Goal: Task Accomplishment & Management: Use online tool/utility

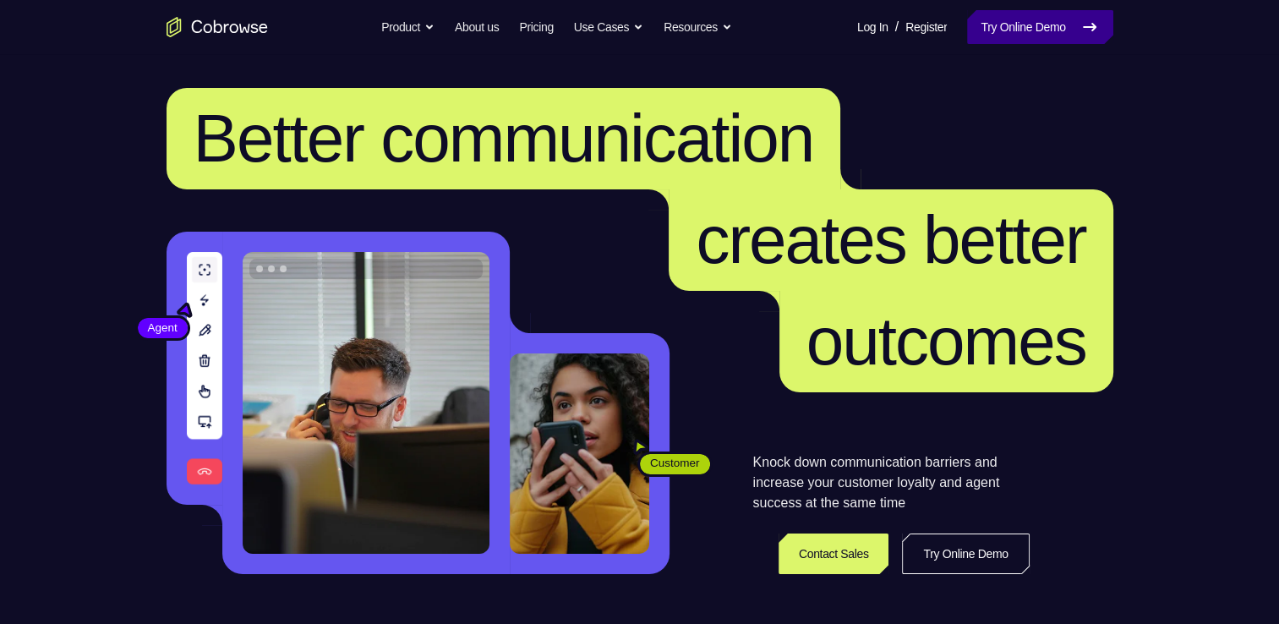
click at [1031, 33] on link "Try Online Demo" at bounding box center [1039, 27] width 145 height 34
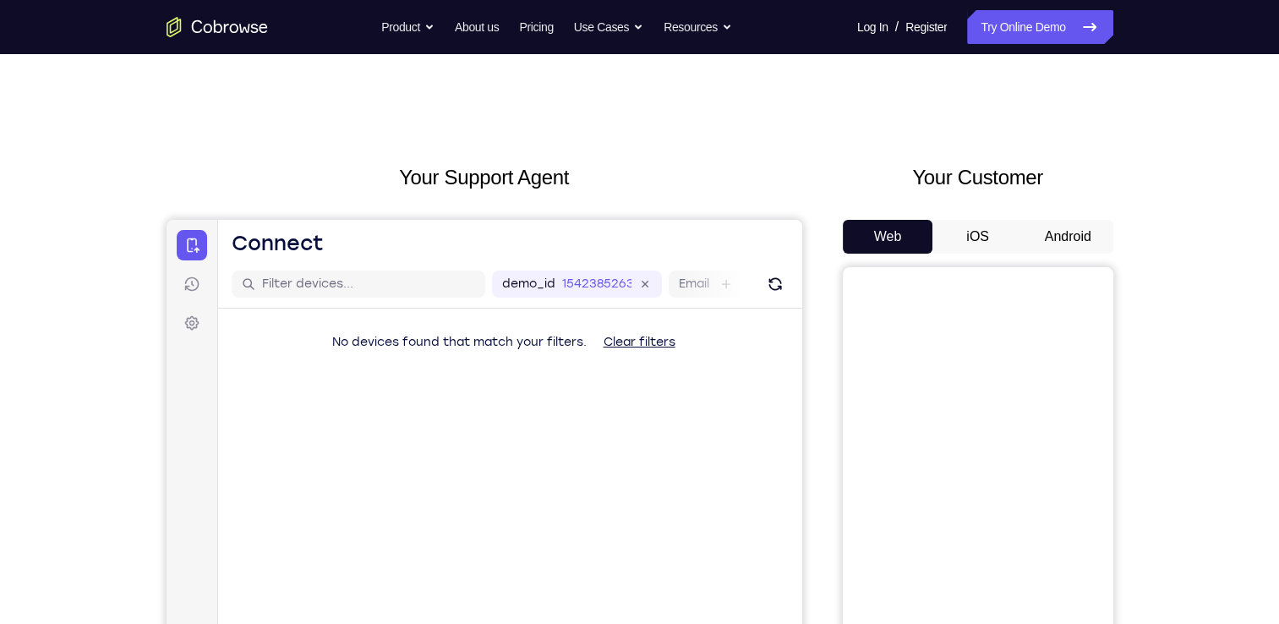
click at [1065, 238] on button "Android" at bounding box center [1067, 237] width 90 height 34
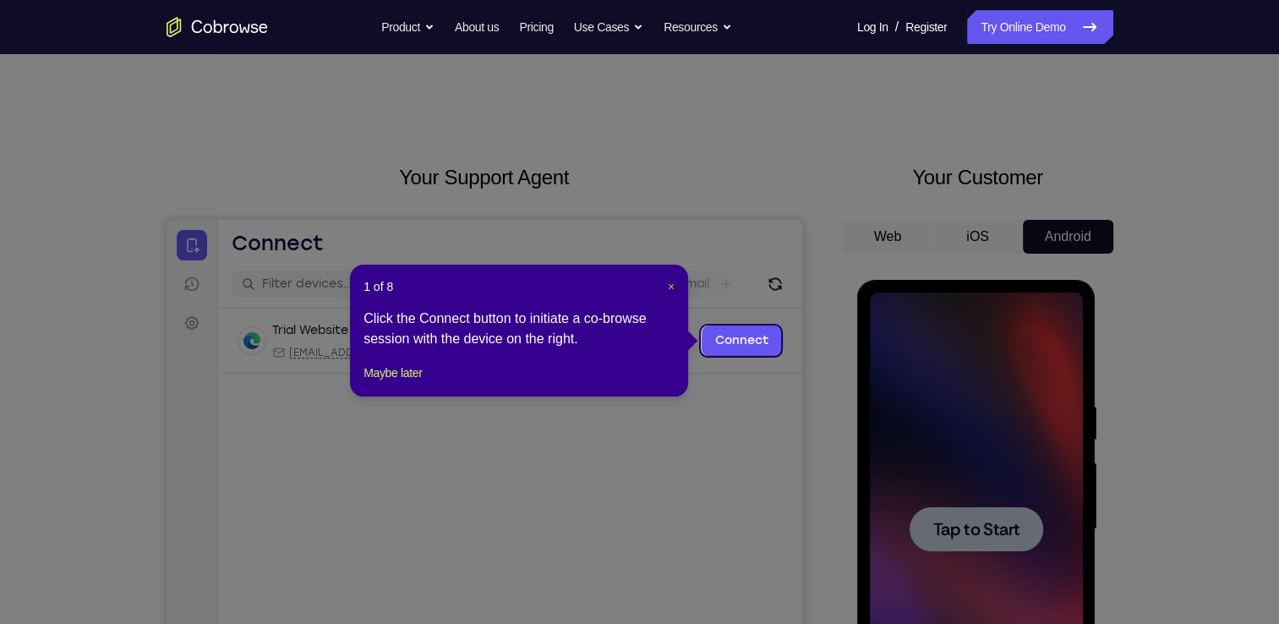
click at [668, 286] on span "×" at bounding box center [671, 287] width 7 height 14
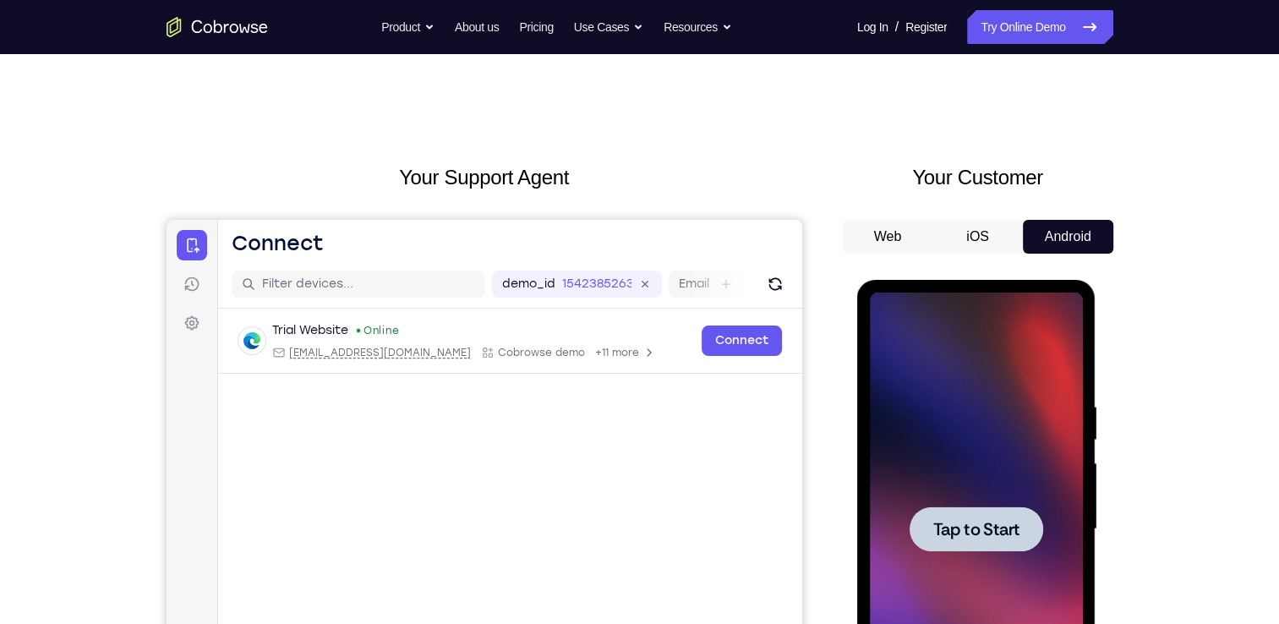
click at [967, 480] on div at bounding box center [976, 528] width 213 height 473
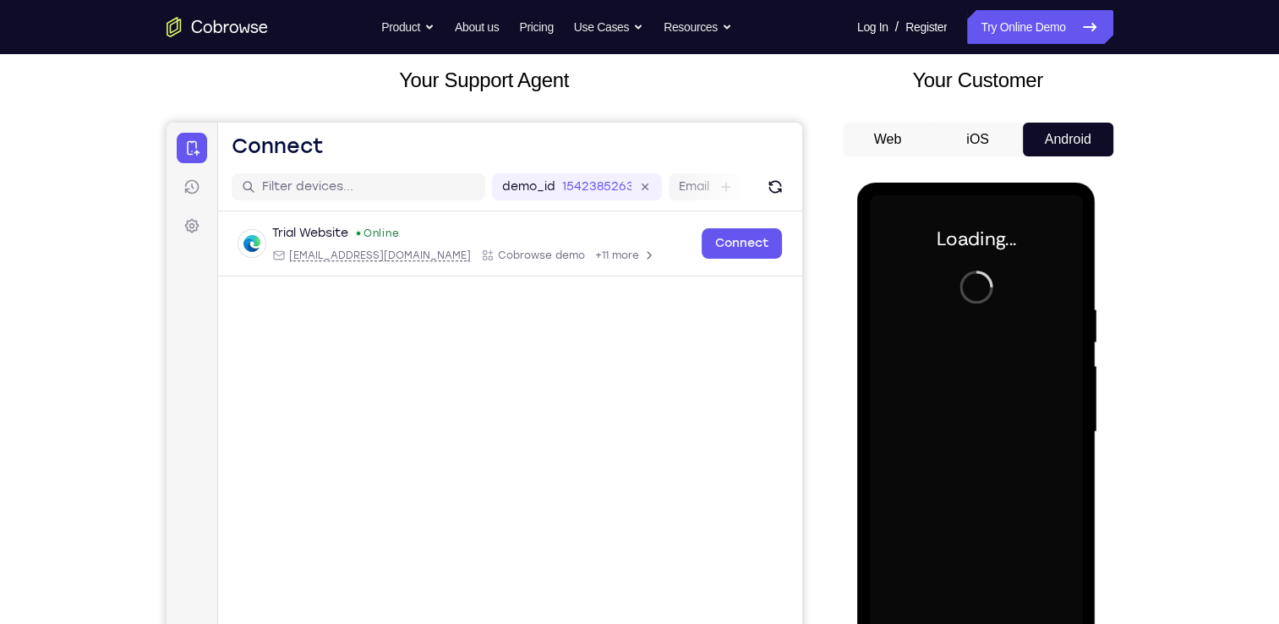
scroll to position [172, 0]
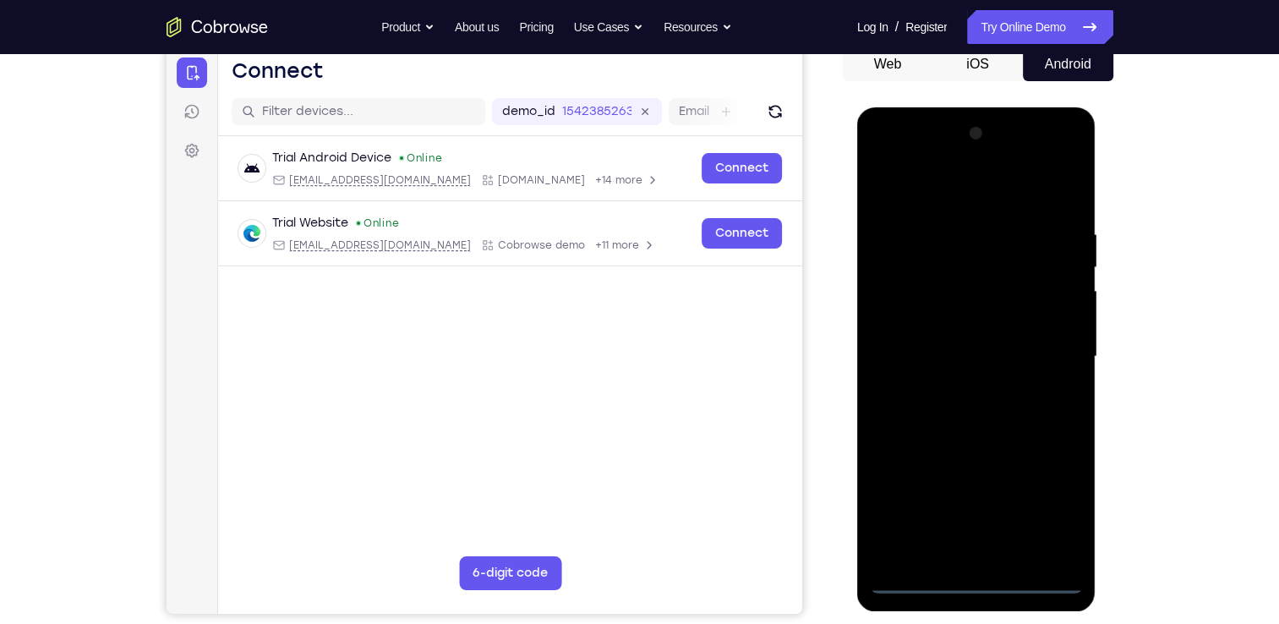
click at [972, 581] on div at bounding box center [976, 356] width 213 height 473
click at [1054, 512] on div at bounding box center [976, 356] width 213 height 473
click at [950, 190] on div at bounding box center [976, 356] width 213 height 473
click at [1041, 351] on div at bounding box center [976, 356] width 213 height 473
click at [957, 394] on div at bounding box center [976, 356] width 213 height 473
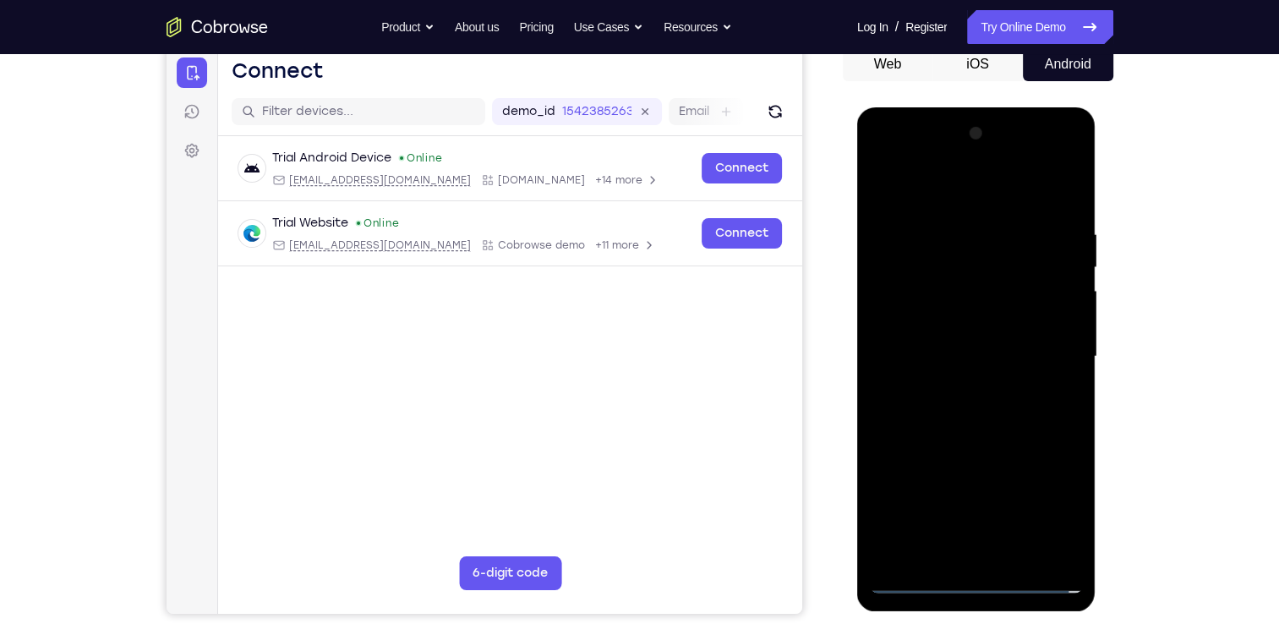
drag, startPoint x: 953, startPoint y: 342, endPoint x: 950, endPoint y: 441, distance: 98.9
click at [950, 441] on div at bounding box center [976, 356] width 213 height 473
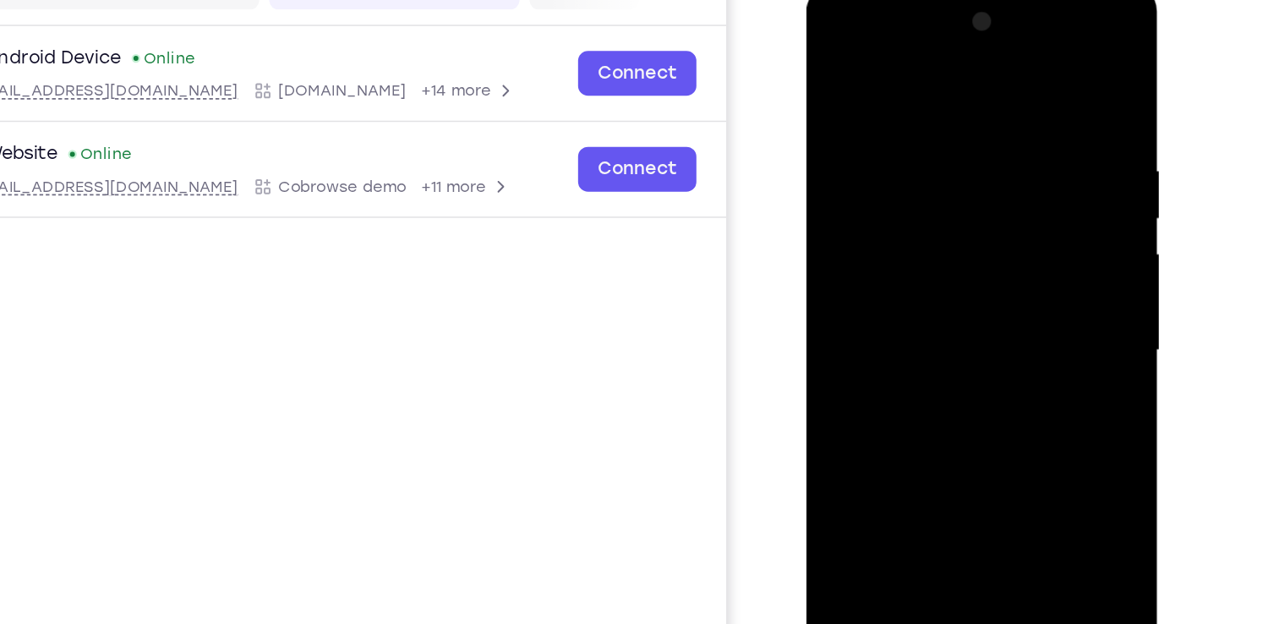
scroll to position [172, 0]
click at [909, 323] on div at bounding box center [925, 233] width 213 height 473
click at [908, 234] on div at bounding box center [925, 233] width 213 height 473
click at [907, 229] on div at bounding box center [925, 233] width 213 height 473
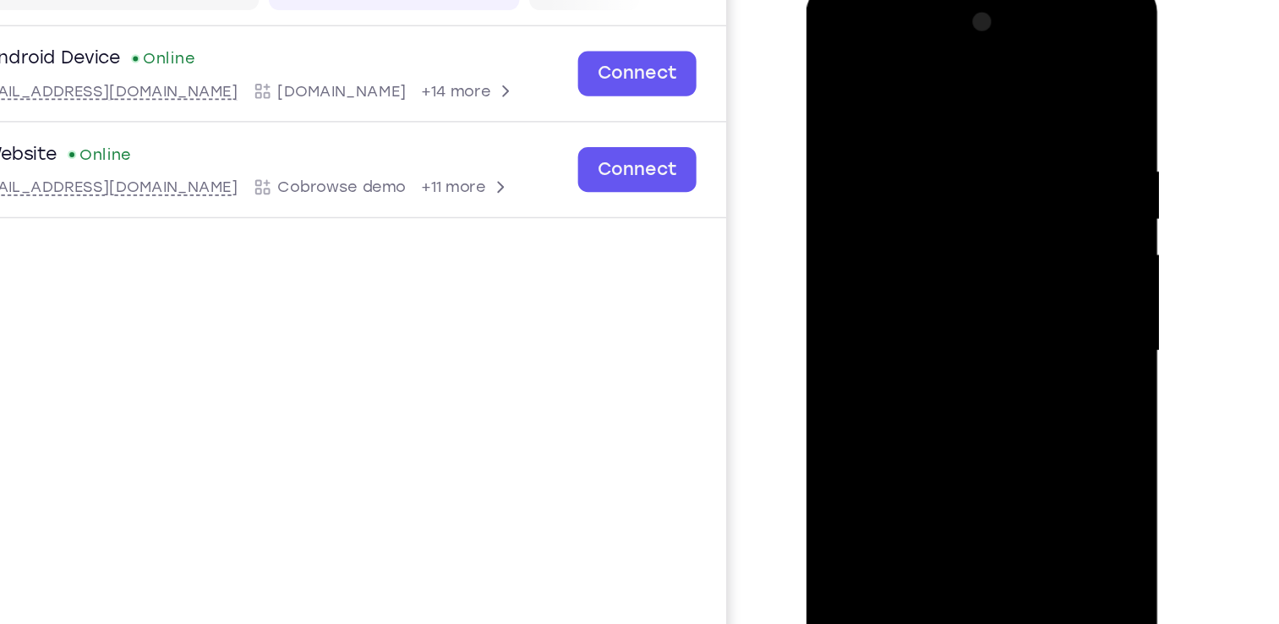
click at [881, 205] on div at bounding box center [925, 233] width 213 height 473
click at [883, 239] on div at bounding box center [925, 233] width 213 height 473
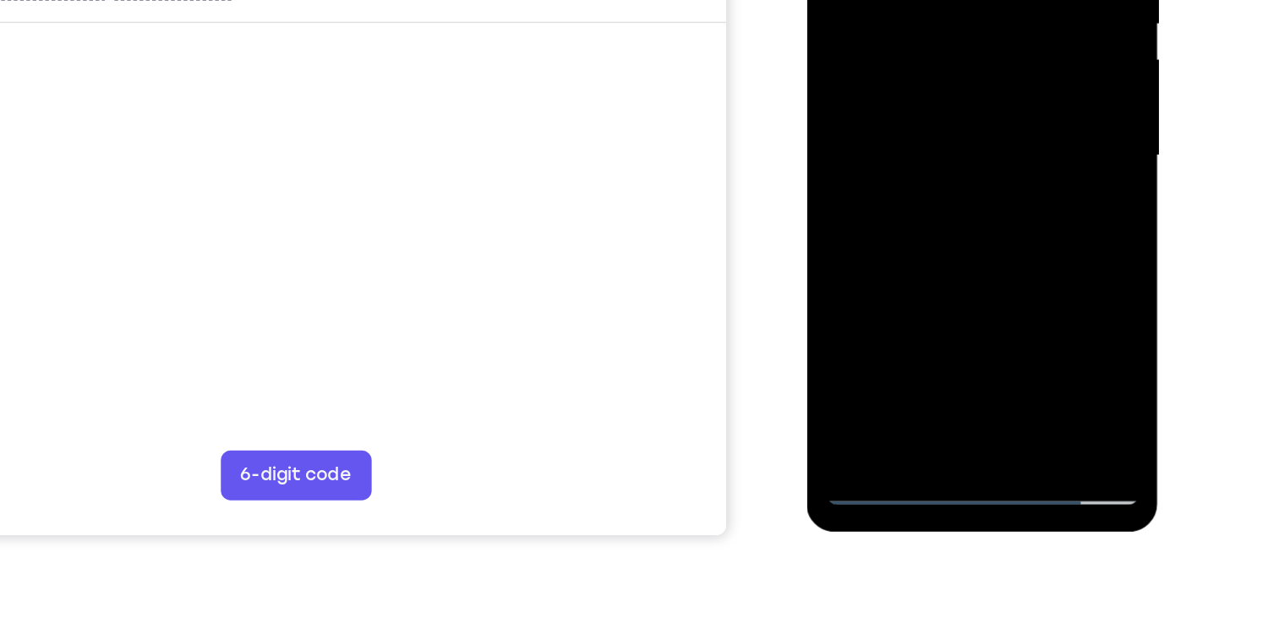
click at [930, 235] on div at bounding box center [925, 37] width 213 height 473
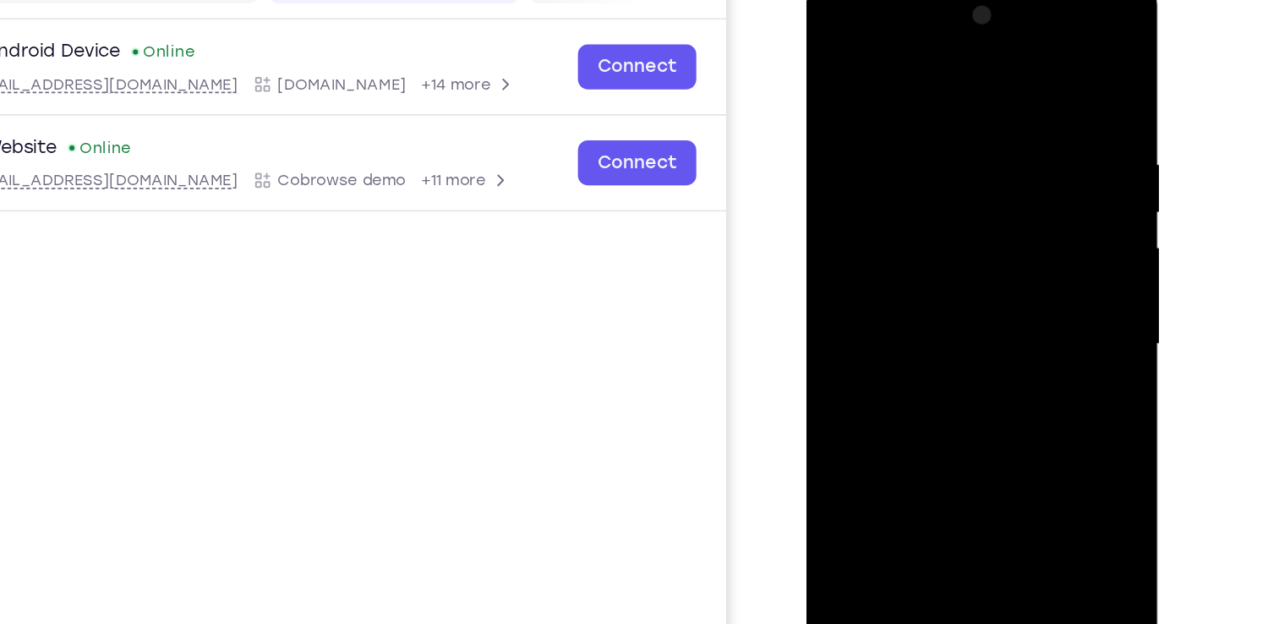
click at [924, 173] on div at bounding box center [925, 226] width 213 height 473
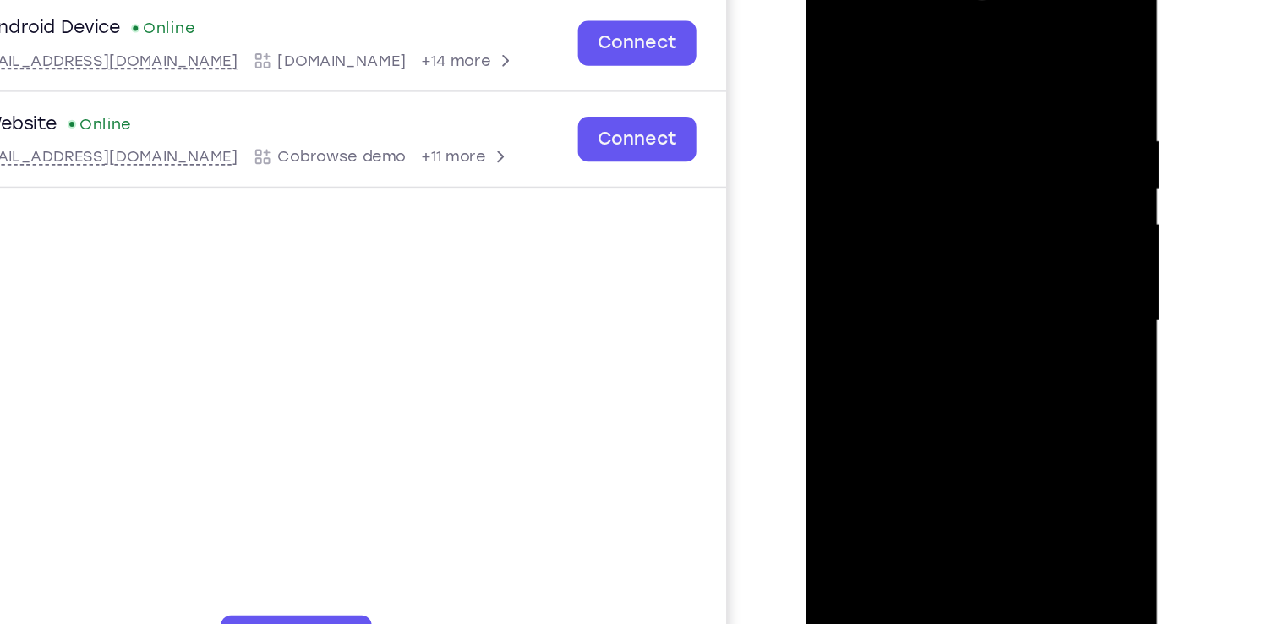
click at [917, 123] on div at bounding box center [925, 203] width 213 height 473
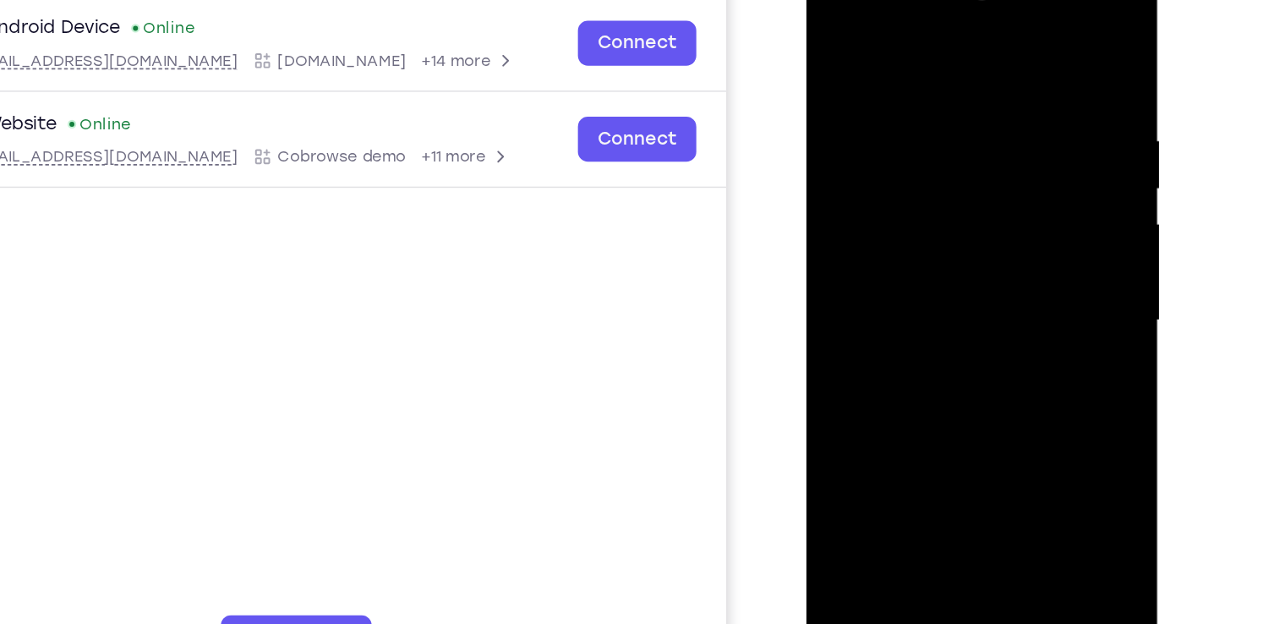
click at [917, 123] on div at bounding box center [925, 203] width 213 height 473
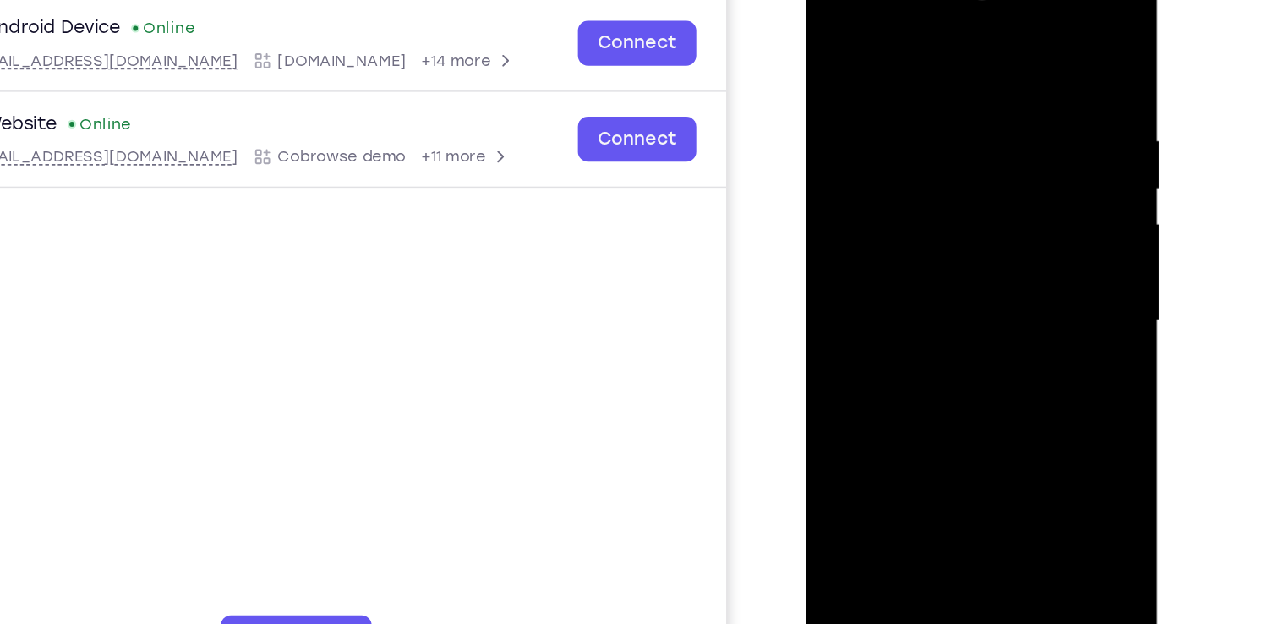
click at [917, 123] on div at bounding box center [925, 203] width 213 height 473
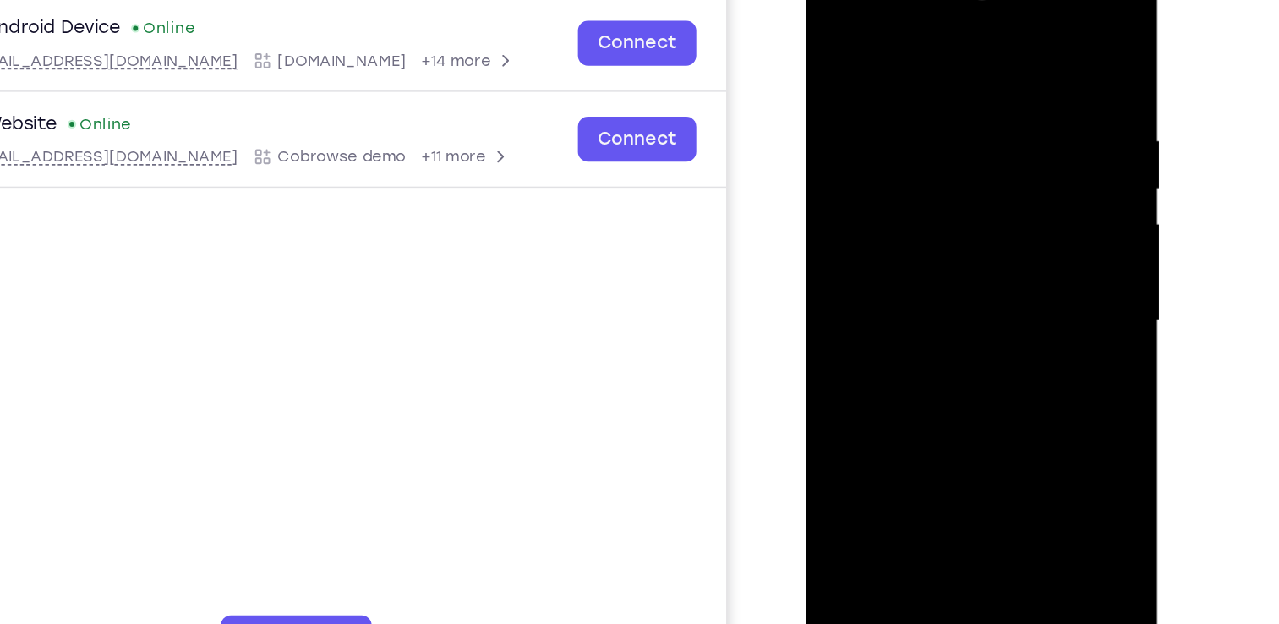
click at [917, 123] on div at bounding box center [925, 203] width 213 height 473
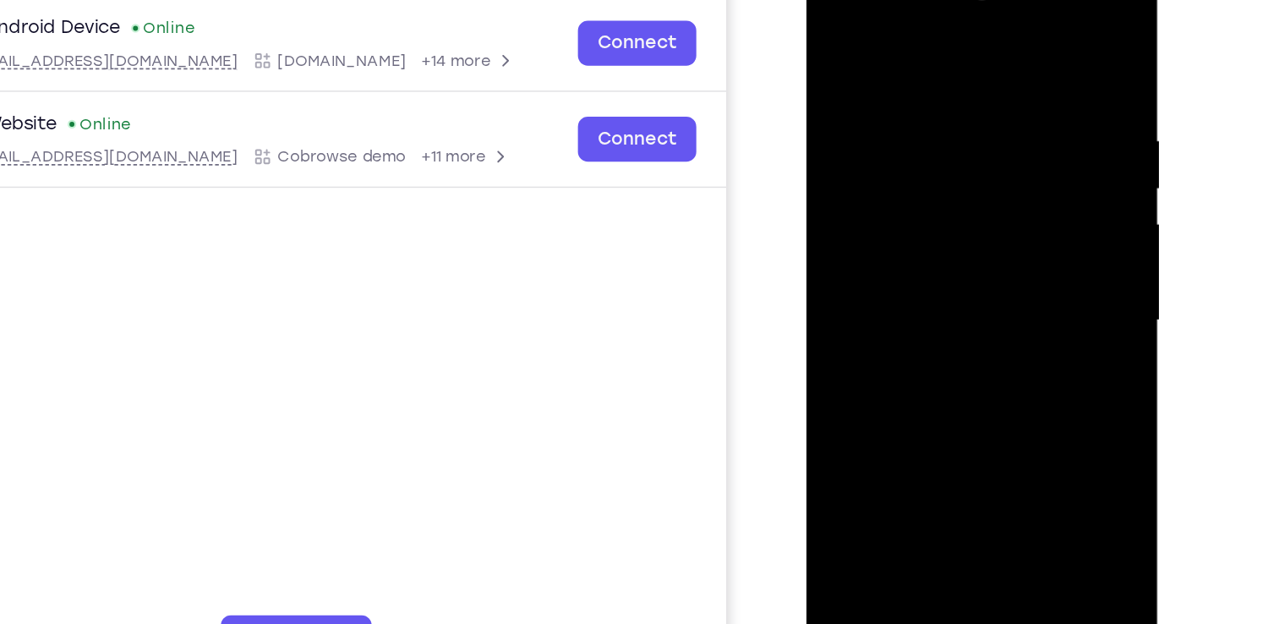
click at [917, 123] on div at bounding box center [925, 203] width 213 height 473
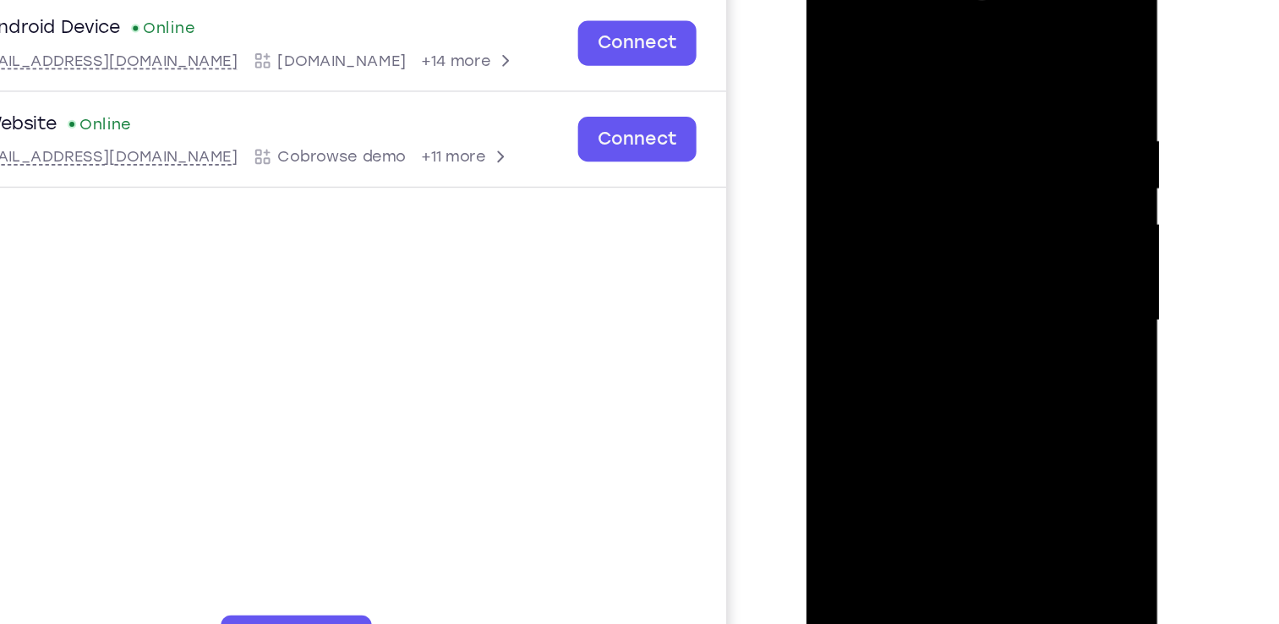
click at [917, 123] on div at bounding box center [925, 203] width 213 height 473
click at [903, 70] on div at bounding box center [925, 203] width 213 height 473
click at [910, 249] on div at bounding box center [925, 203] width 213 height 473
click at [892, 78] on div at bounding box center [925, 203] width 213 height 473
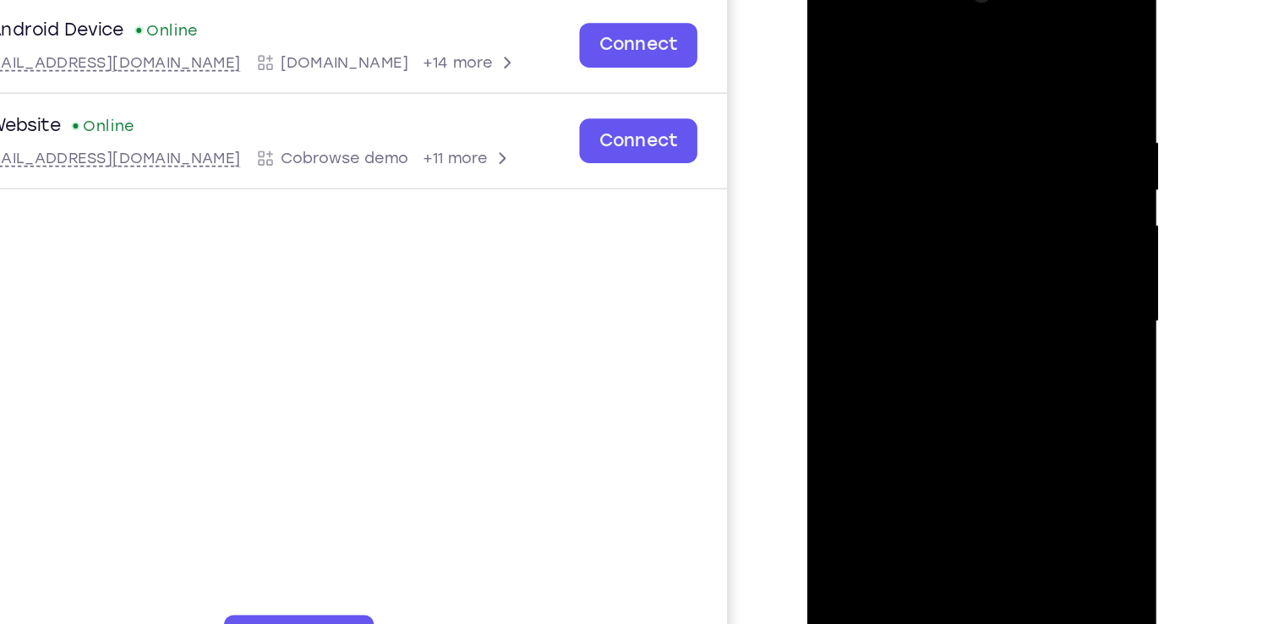
click at [1013, 41] on div at bounding box center [926, 206] width 213 height 473
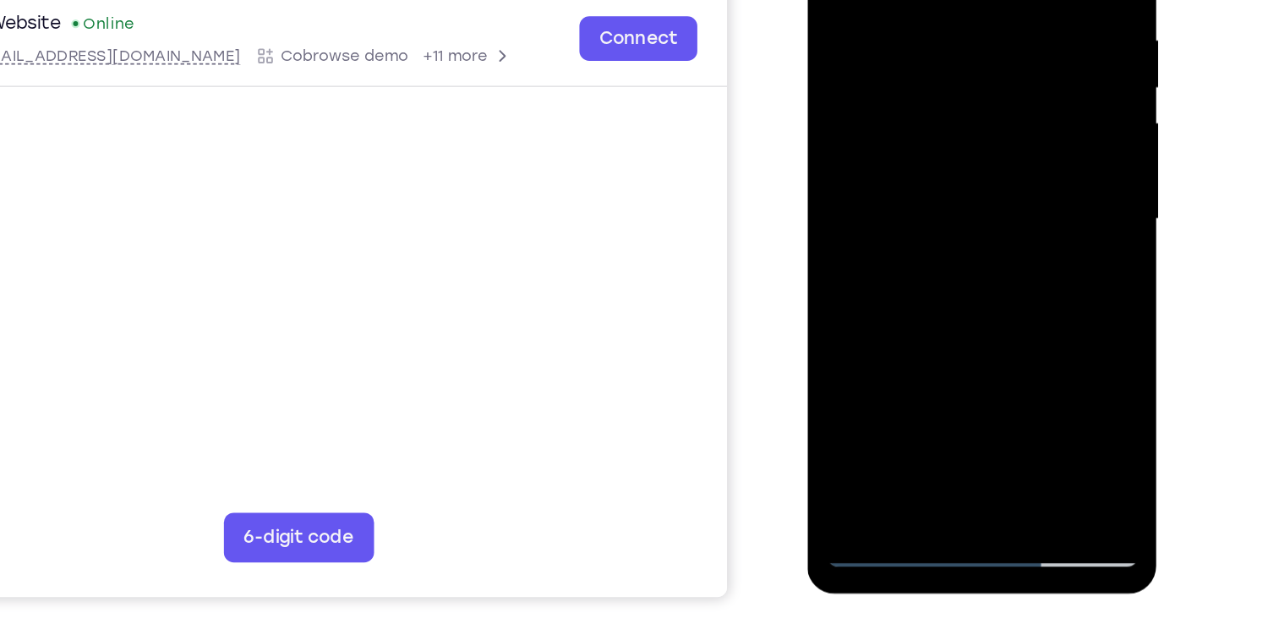
click at [966, 300] on div at bounding box center [926, 103] width 213 height 473
click at [936, 195] on div at bounding box center [926, 103] width 213 height 473
click at [917, 55] on div at bounding box center [926, 103] width 213 height 473
click at [1006, 149] on div at bounding box center [926, 103] width 213 height 473
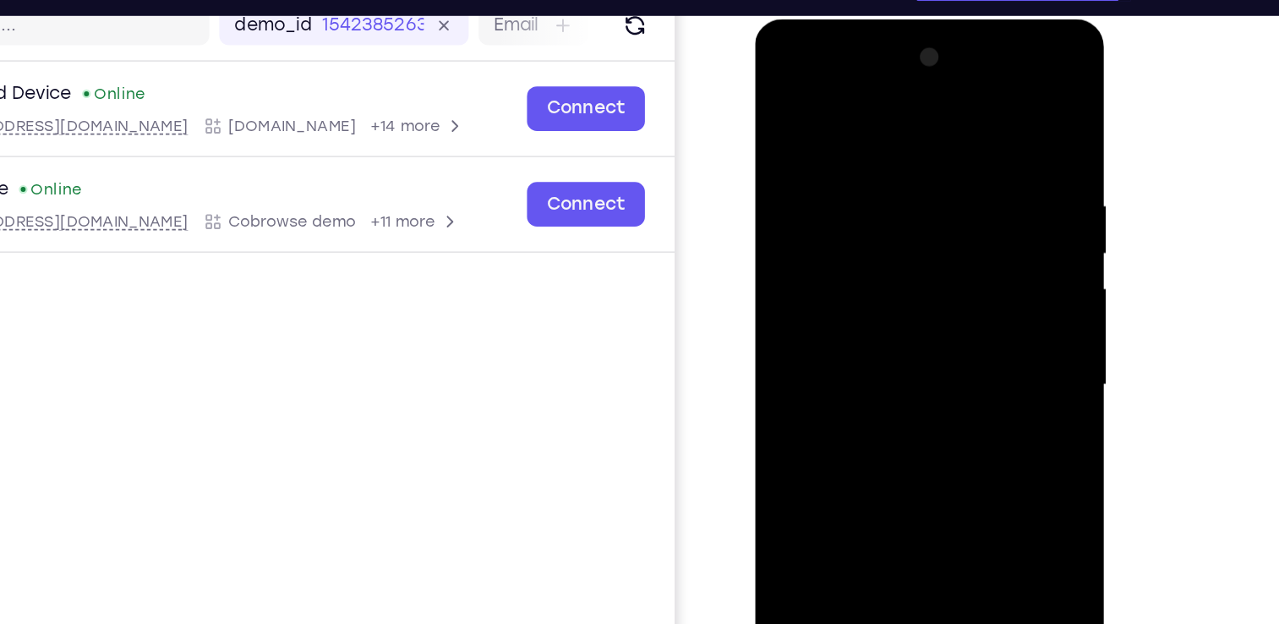
click at [780, 105] on div at bounding box center [873, 268] width 213 height 473
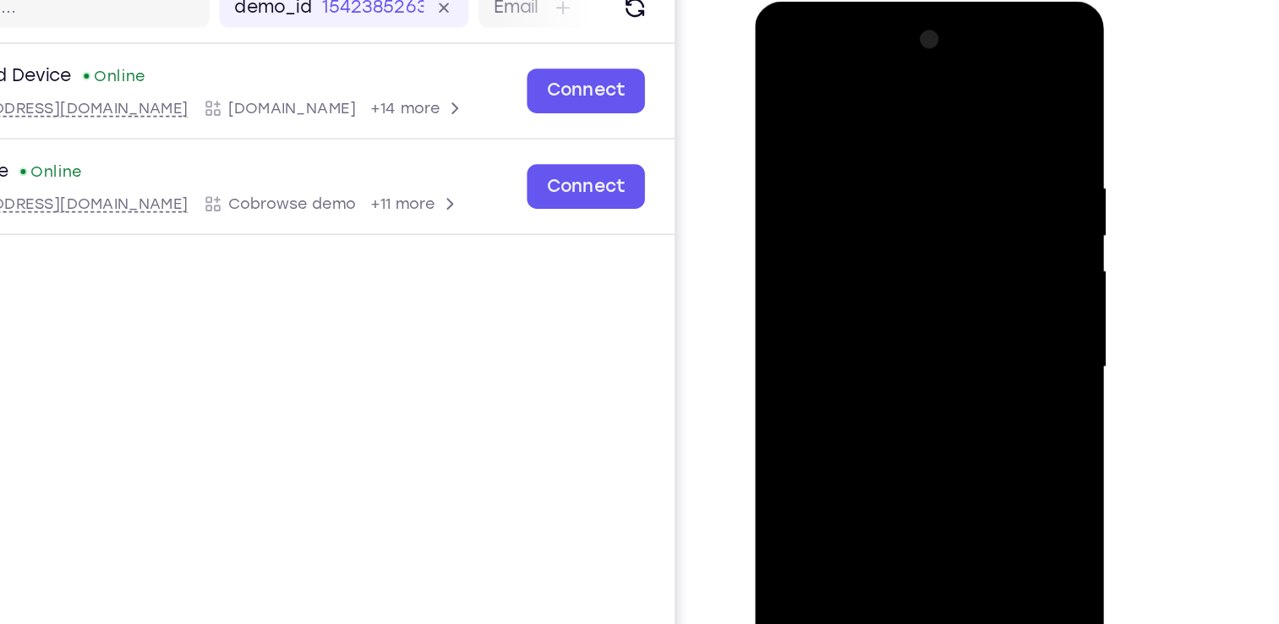
click at [781, 77] on div at bounding box center [873, 250] width 213 height 473
click at [892, 139] on div at bounding box center [873, 250] width 213 height 473
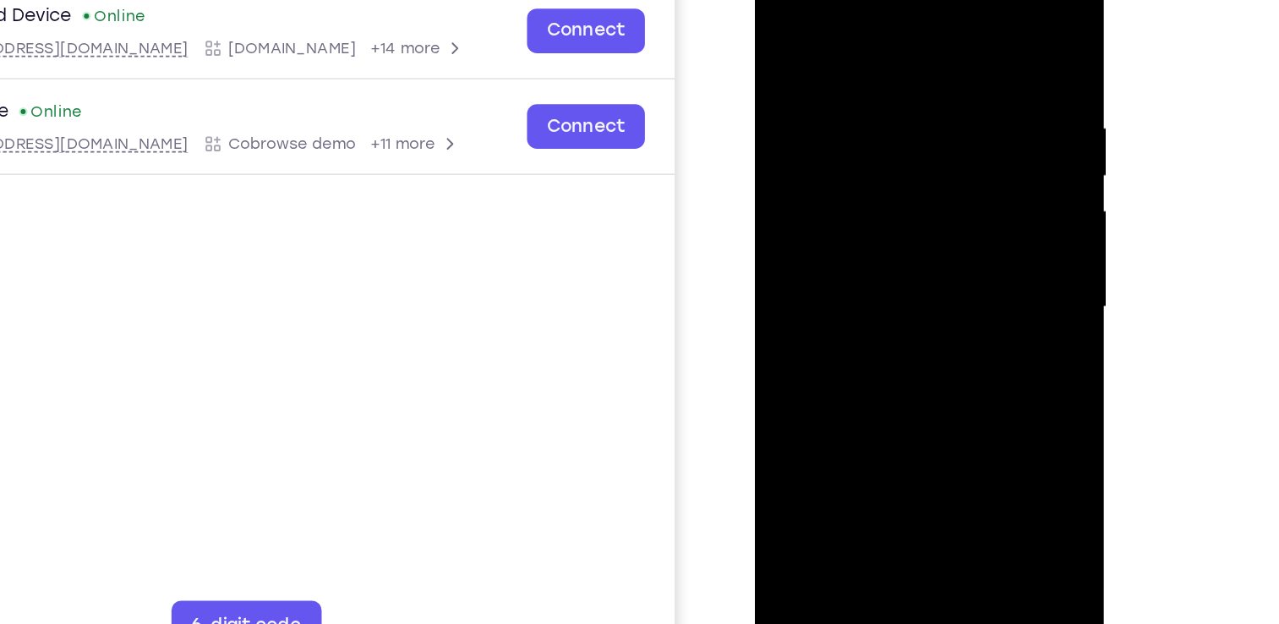
click at [962, 35] on div at bounding box center [873, 190] width 213 height 473
click at [956, 71] on div at bounding box center [873, 190] width 213 height 473
click at [946, 146] on div at bounding box center [873, 190] width 213 height 473
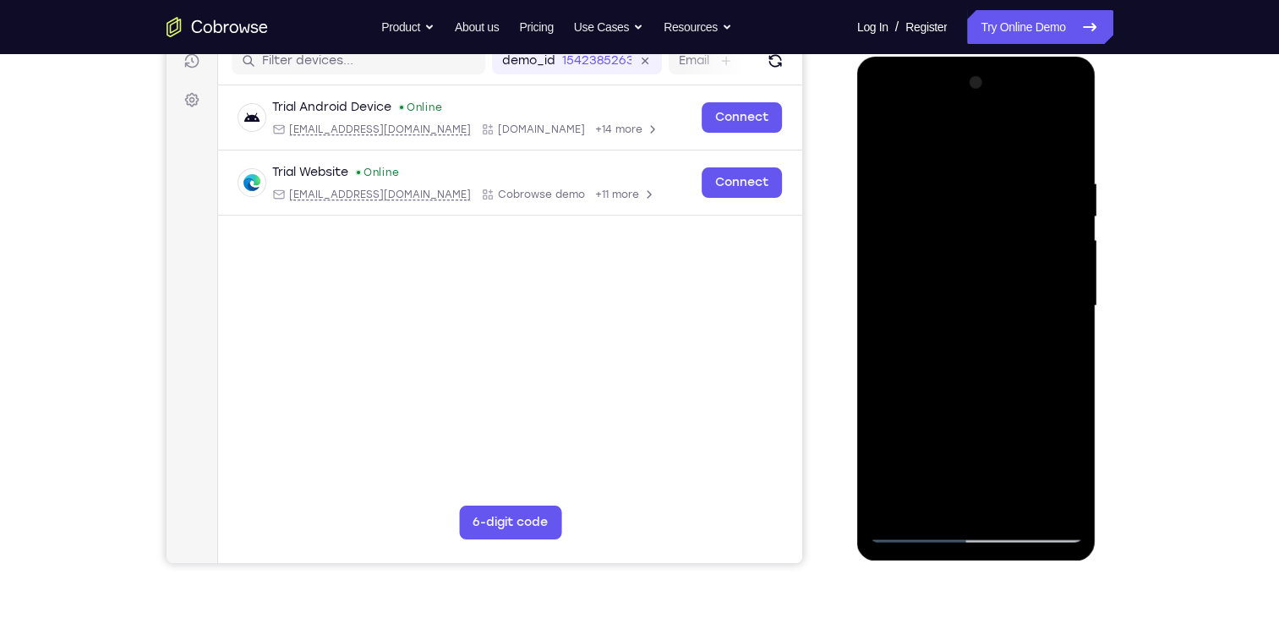
click at [1062, 150] on div at bounding box center [976, 305] width 213 height 473
drag, startPoint x: 1007, startPoint y: 306, endPoint x: 1017, endPoint y: 114, distance: 192.1
click at [1017, 114] on div at bounding box center [976, 305] width 213 height 473
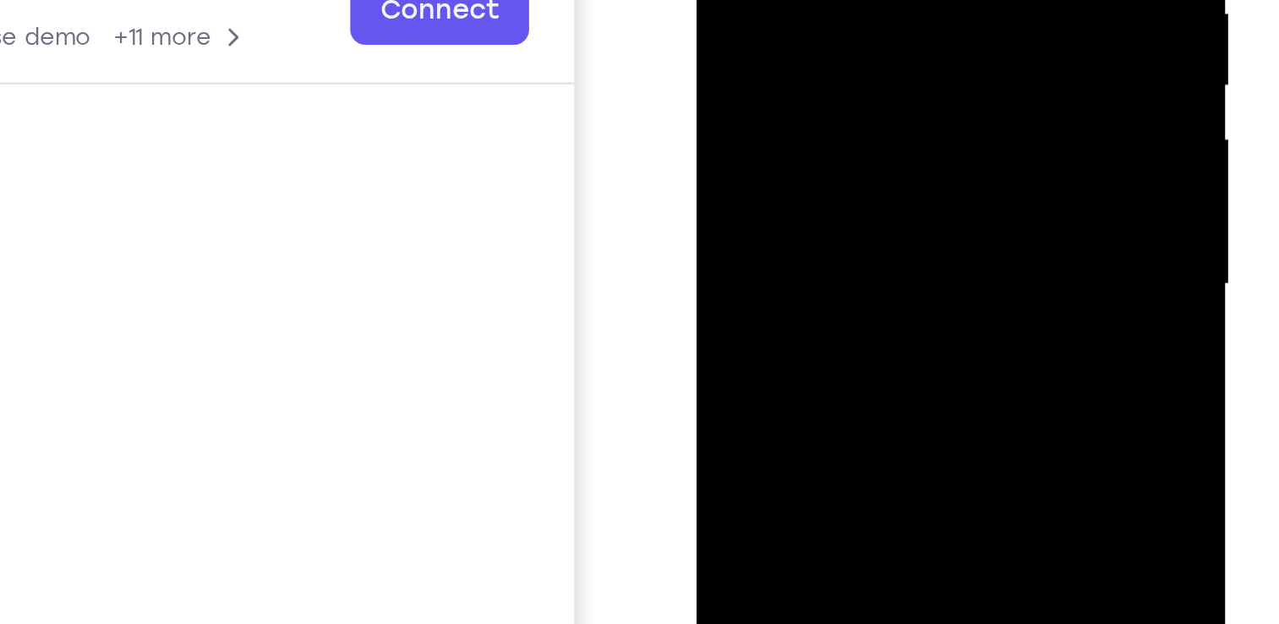
drag, startPoint x: 825, startPoint y: 38, endPoint x: 794, endPoint y: -107, distance: 148.5
drag, startPoint x: 806, startPoint y: -26, endPoint x: 810, endPoint y: -150, distance: 123.4
drag, startPoint x: 811, startPoint y: 33, endPoint x: 807, endPoint y: -139, distance: 172.4
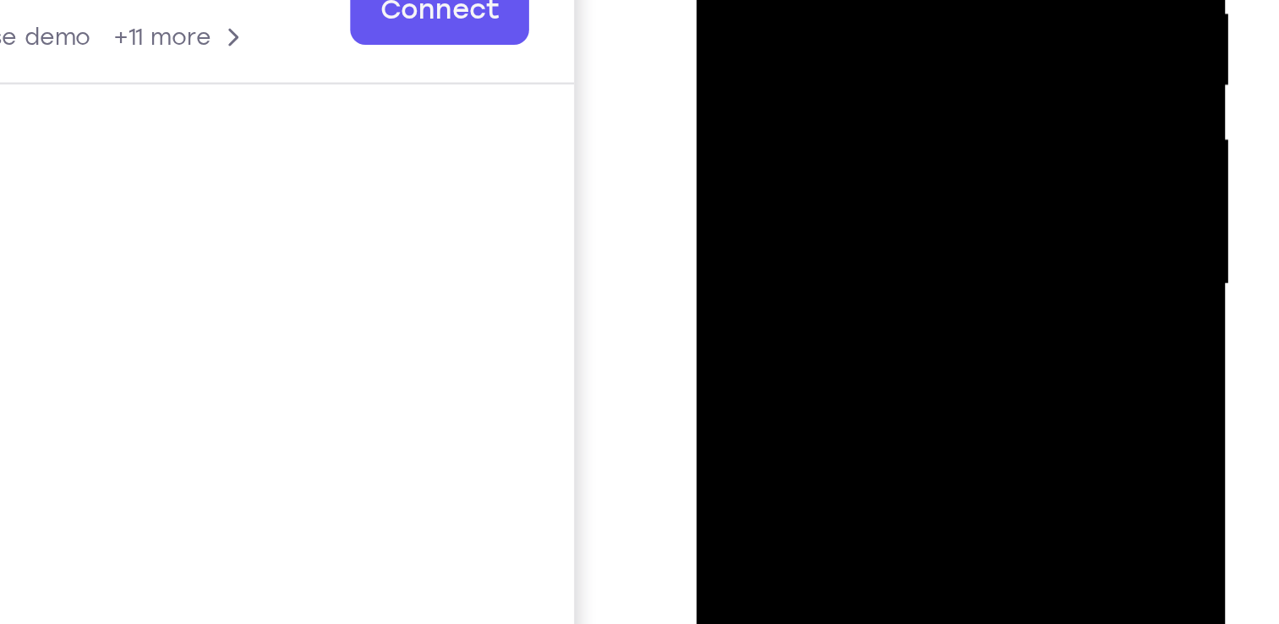
drag, startPoint x: 826, startPoint y: 48, endPoint x: 812, endPoint y: -92, distance: 140.9
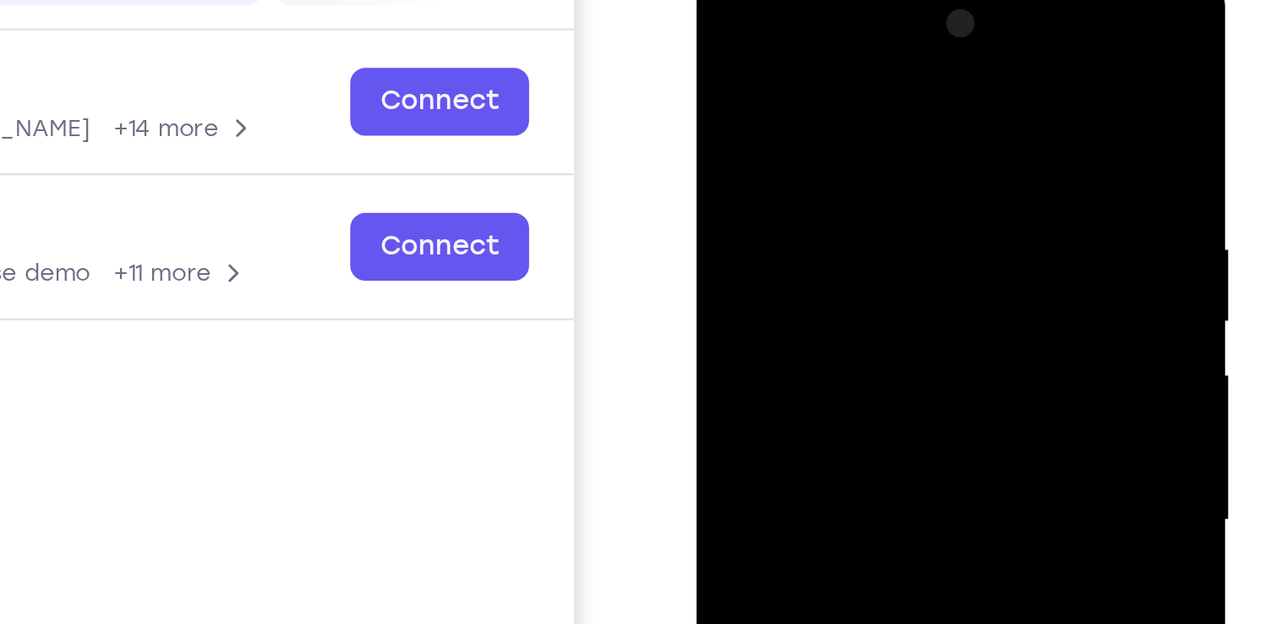
drag, startPoint x: 799, startPoint y: 129, endPoint x: 804, endPoint y: 225, distance: 95.7
click at [804, 225] on div at bounding box center [814, 216] width 213 height 473
drag, startPoint x: 803, startPoint y: 108, endPoint x: 788, endPoint y: 246, distance: 138.5
click at [788, 246] on div at bounding box center [814, 216] width 213 height 473
drag, startPoint x: 795, startPoint y: 120, endPoint x: 786, endPoint y: 226, distance: 106.9
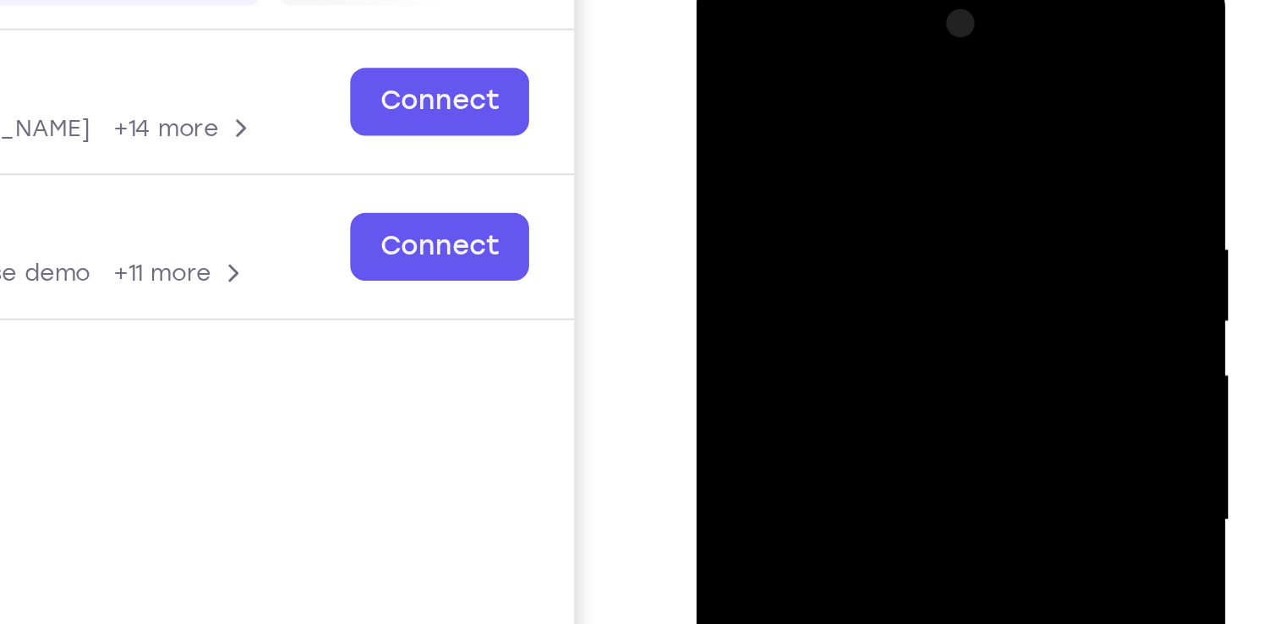
click at [786, 226] on div at bounding box center [814, 216] width 213 height 473
click at [777, 85] on div at bounding box center [814, 216] width 213 height 473
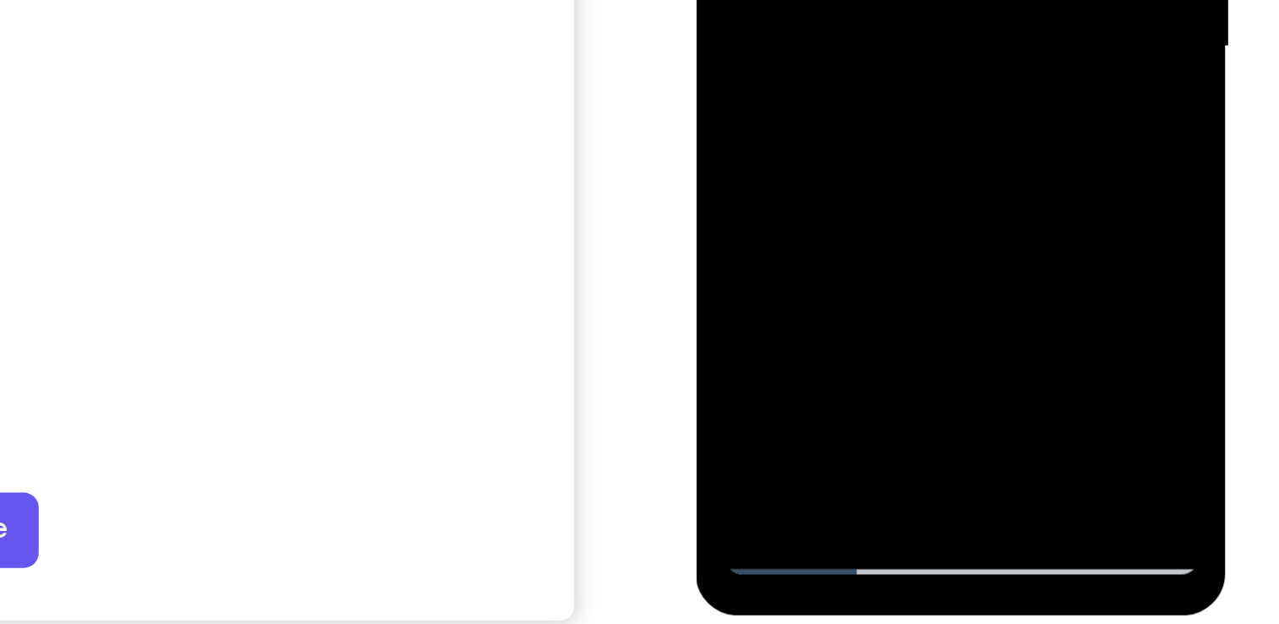
scroll to position [210, 0]
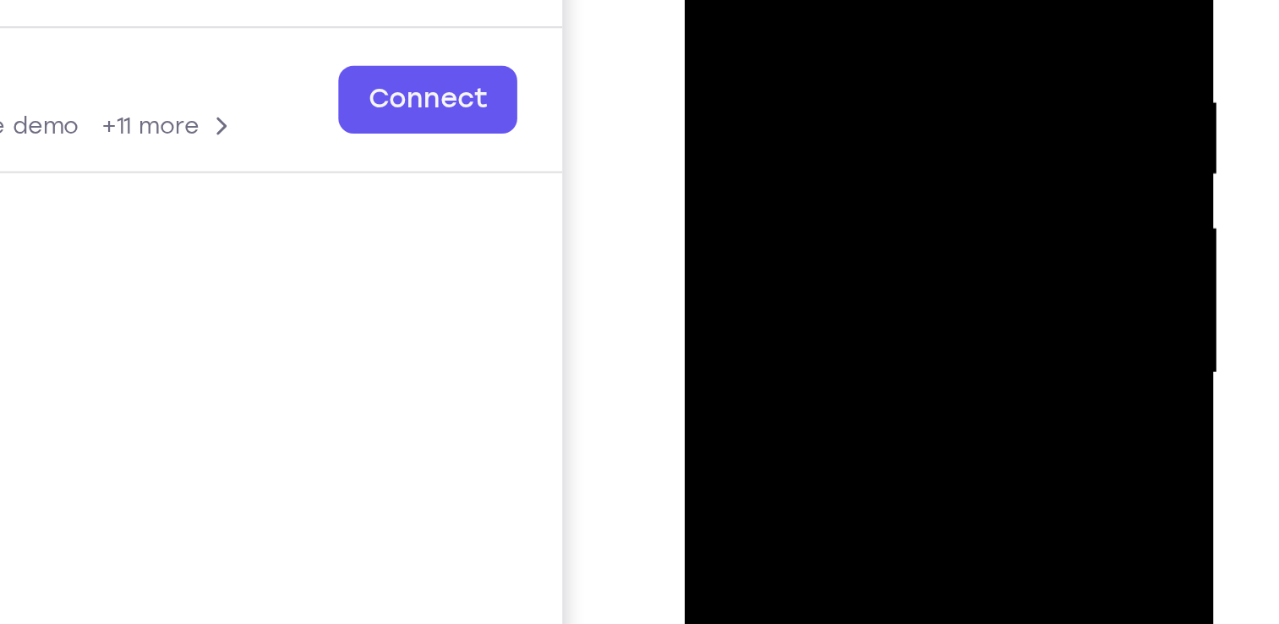
click at [897, 149] on div at bounding box center [802, 68] width 213 height 473
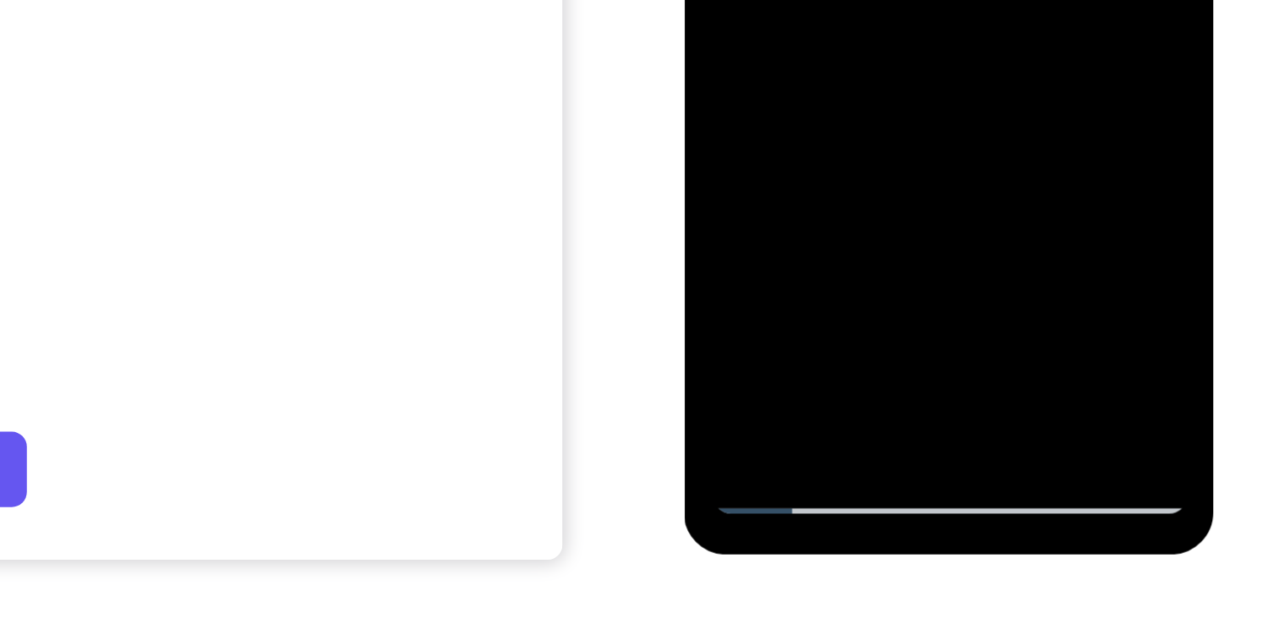
scroll to position [209, 0]
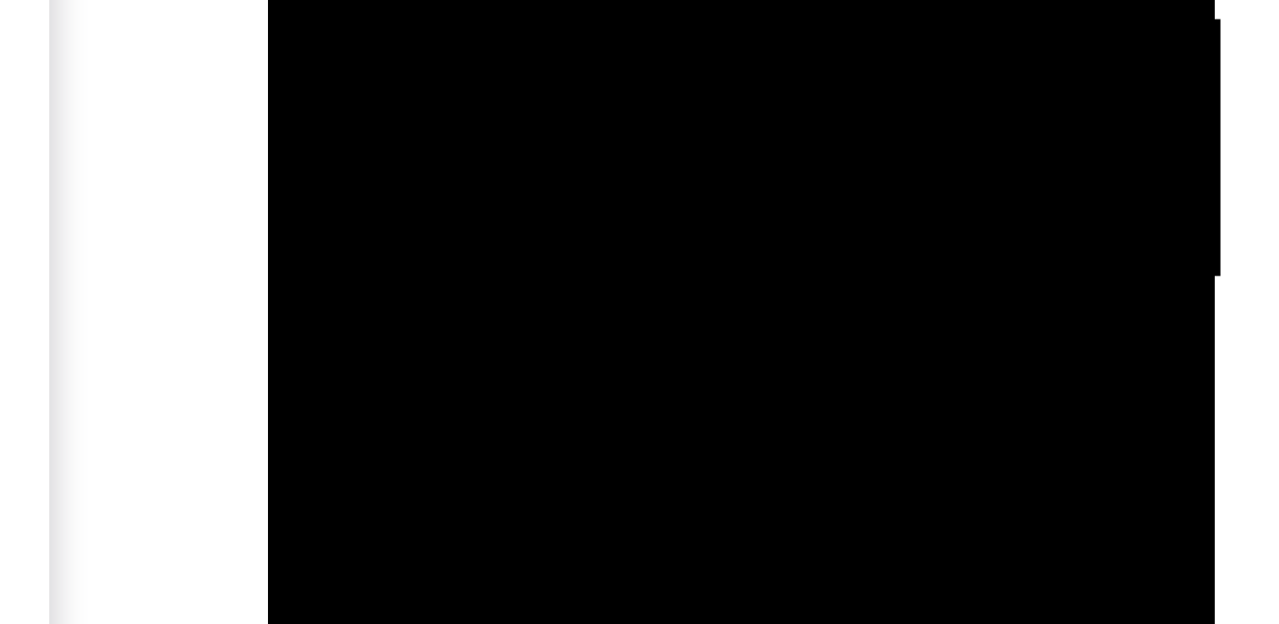
scroll to position [210, 0]
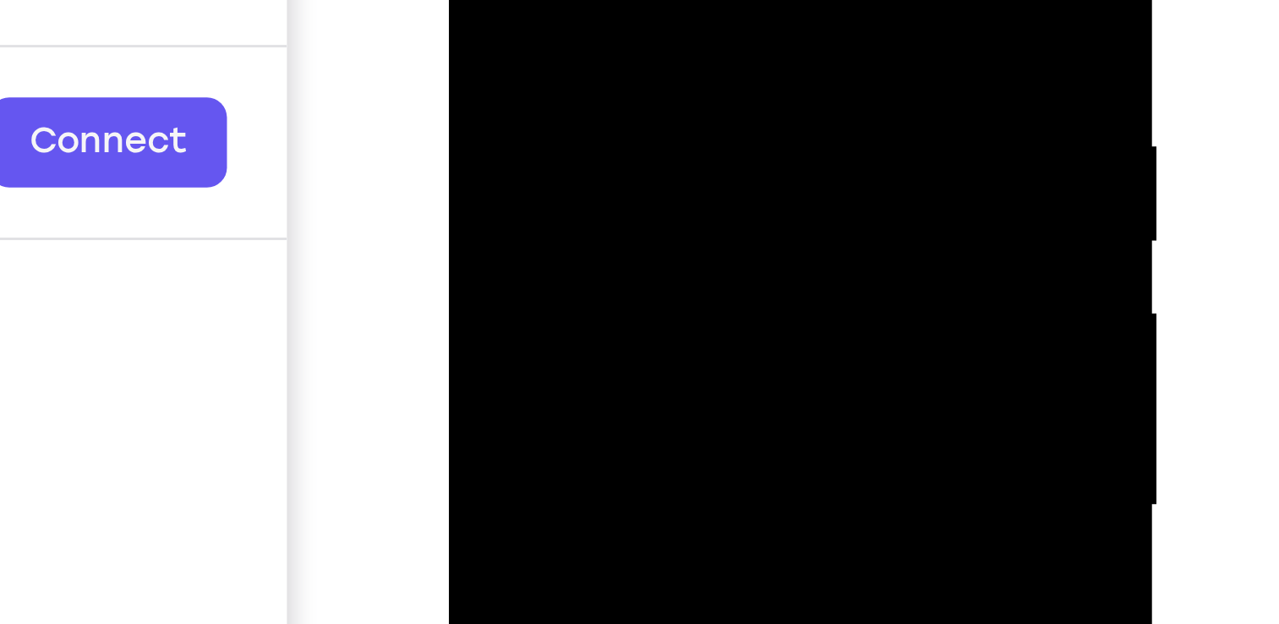
scroll to position [209, 0]
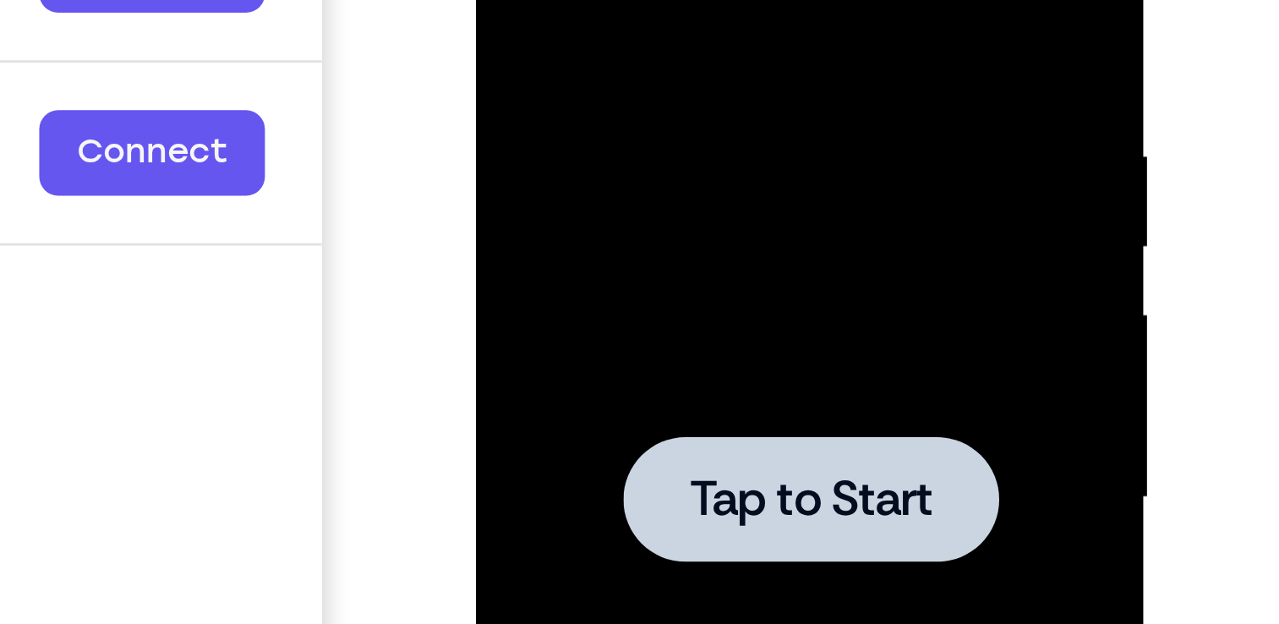
click at [560, 57] on span "Tap to Start" at bounding box center [595, 48] width 86 height 17
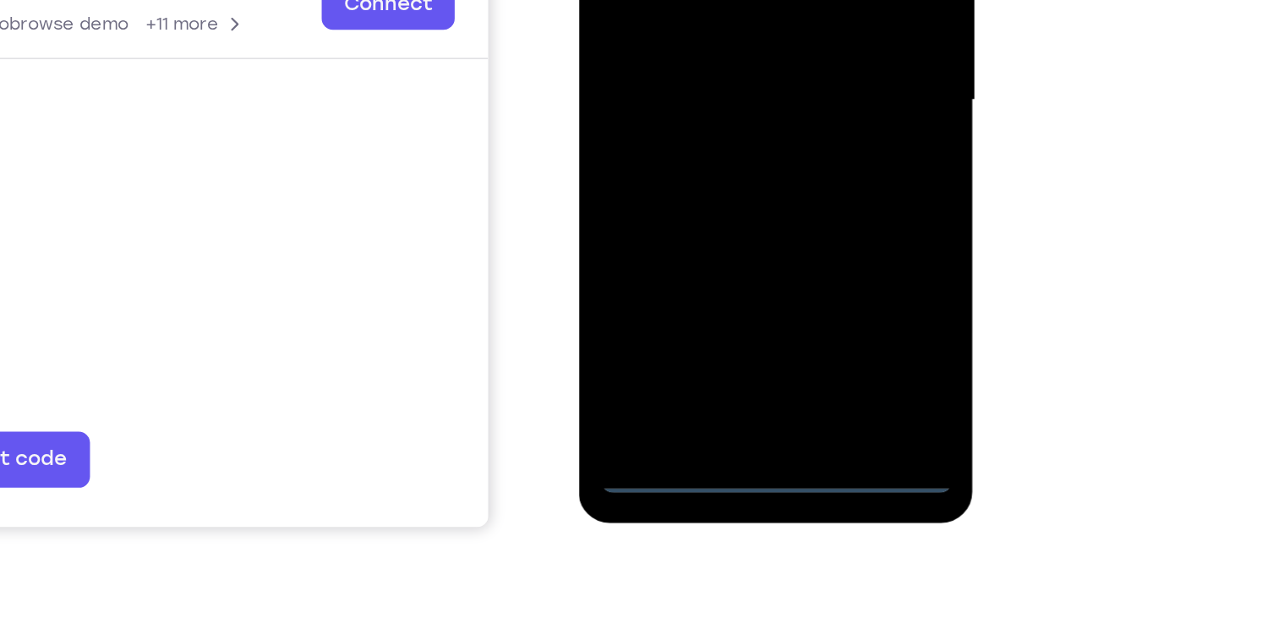
scroll to position [232, 0]
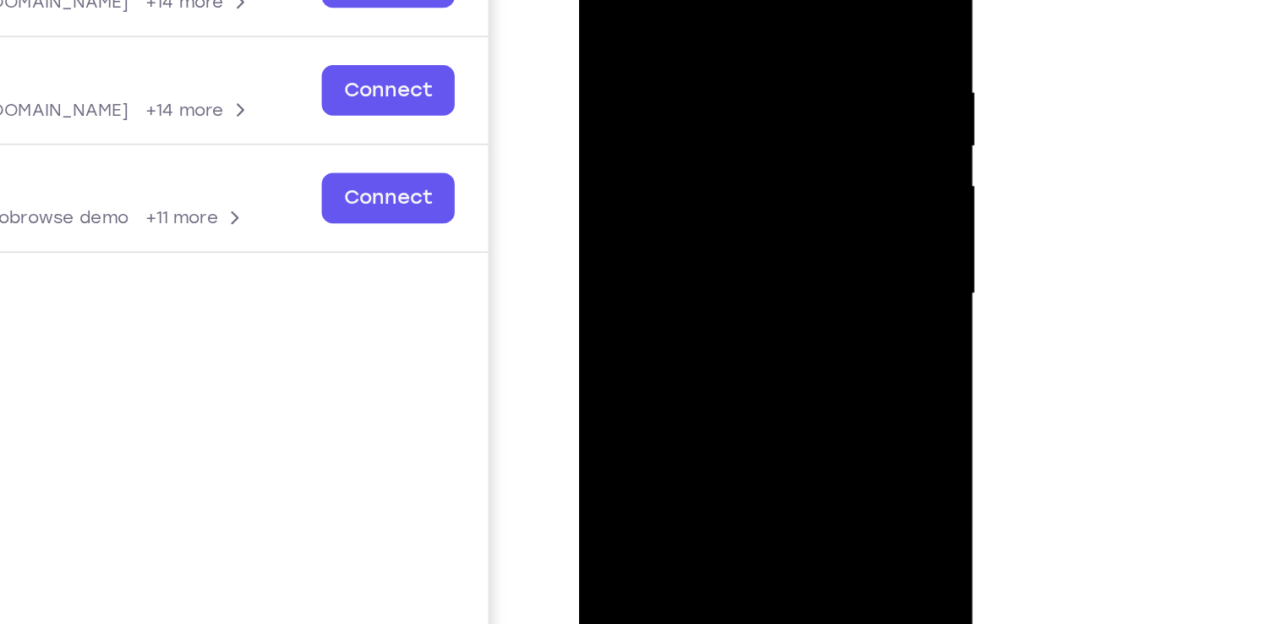
click at [689, 0] on div at bounding box center [698, 130] width 213 height 473
click at [770, 125] on div at bounding box center [698, 130] width 213 height 473
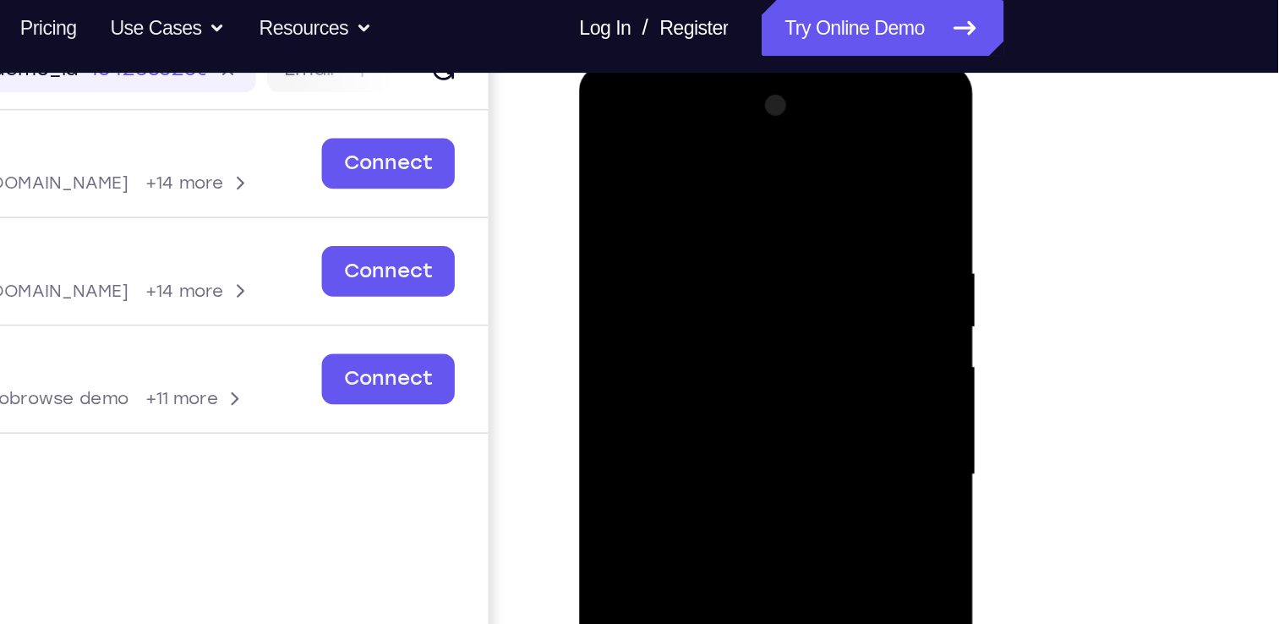
click at [683, 114] on div at bounding box center [698, 311] width 213 height 473
click at [693, 298] on div at bounding box center [698, 311] width 213 height 473
click at [674, 292] on div at bounding box center [698, 311] width 213 height 473
click at [676, 322] on div at bounding box center [698, 311] width 213 height 473
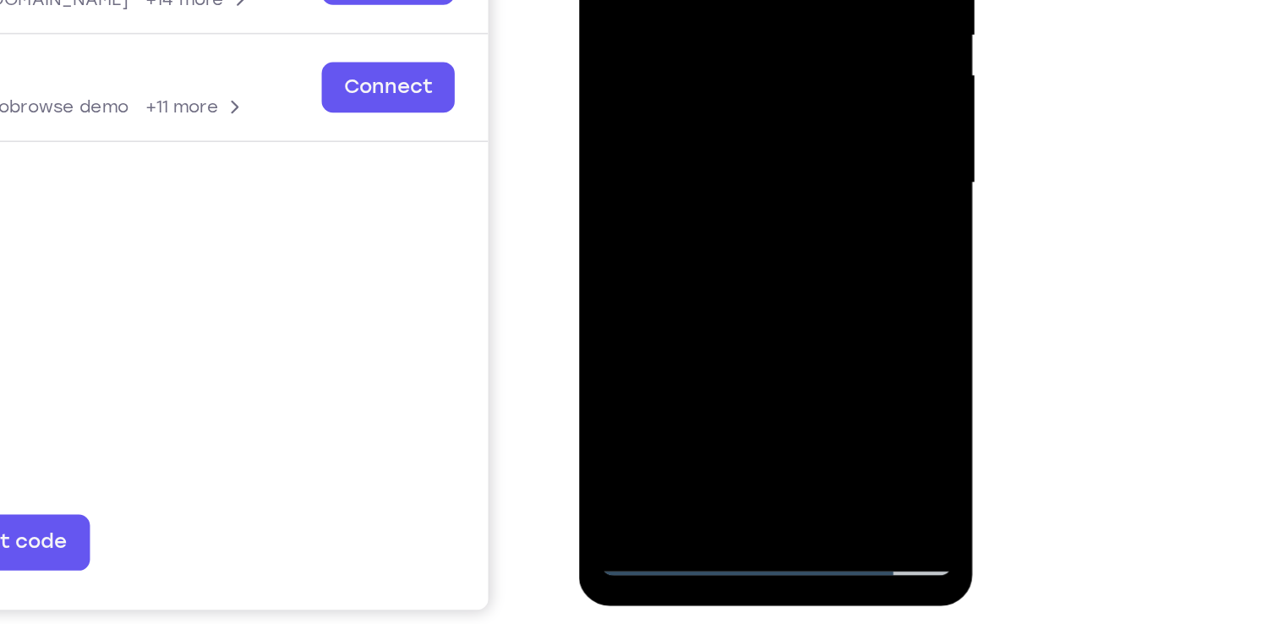
click at [676, 207] on div at bounding box center [698, 20] width 213 height 473
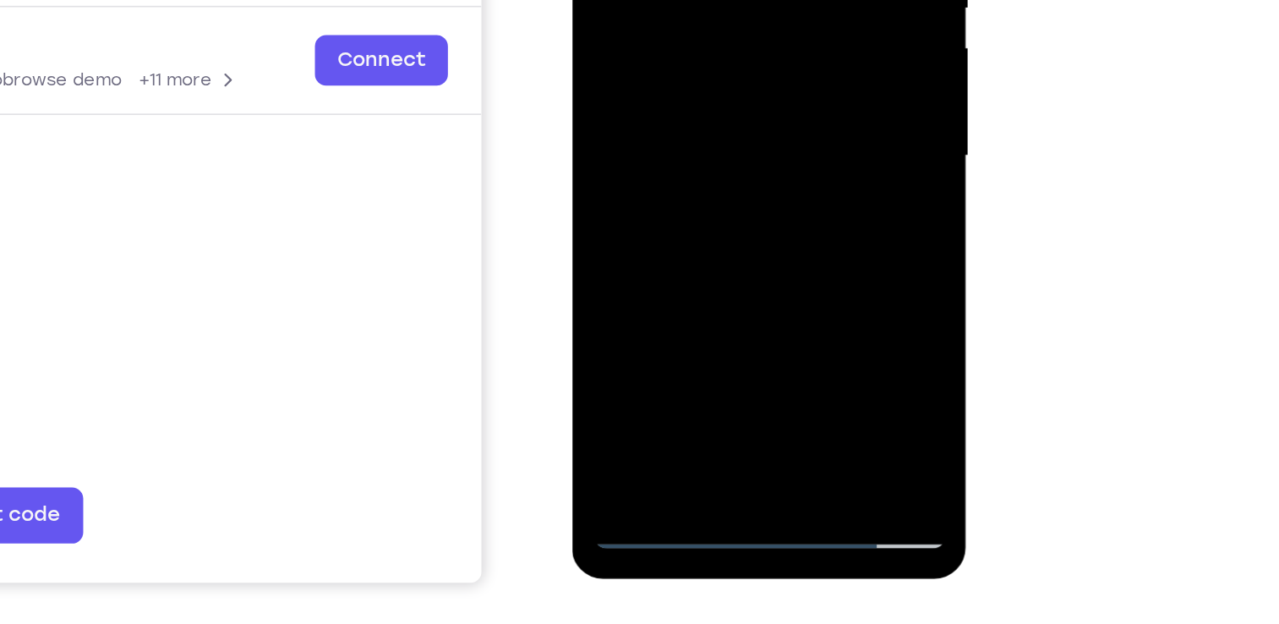
drag, startPoint x: 677, startPoint y: 139, endPoint x: 667, endPoint y: 18, distance: 121.3
drag, startPoint x: 687, startPoint y: 74, endPoint x: 690, endPoint y: -12, distance: 86.2
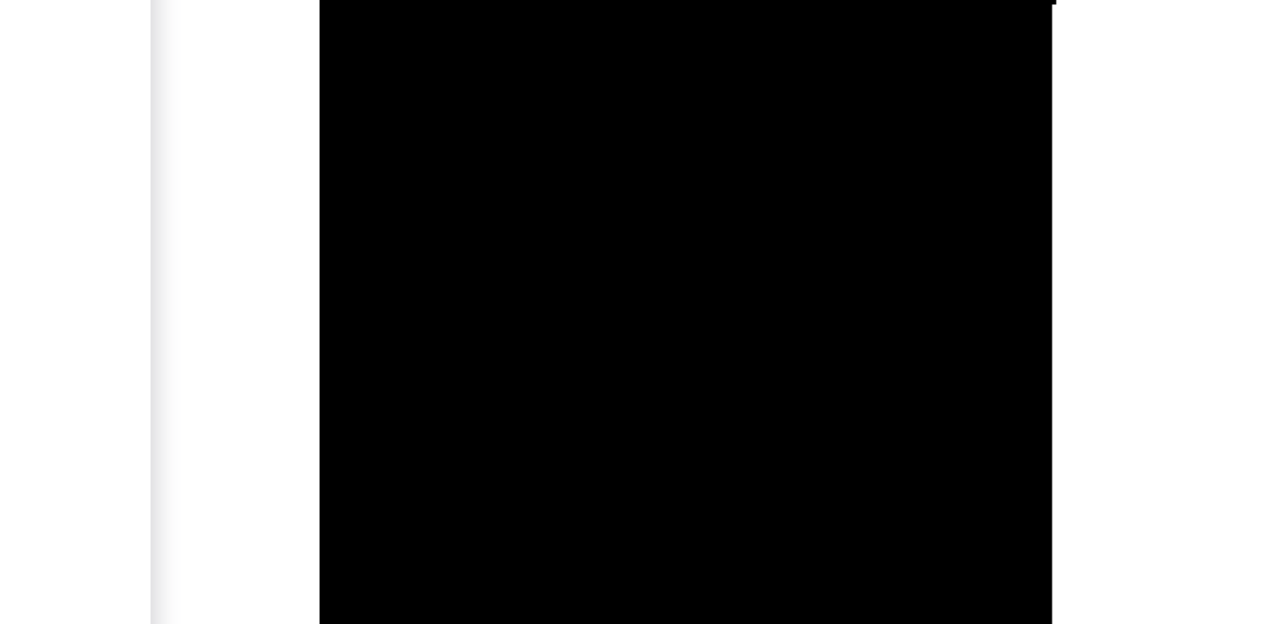
drag, startPoint x: 446, startPoint y: -443, endPoint x: 452, endPoint y: -376, distance: 67.0
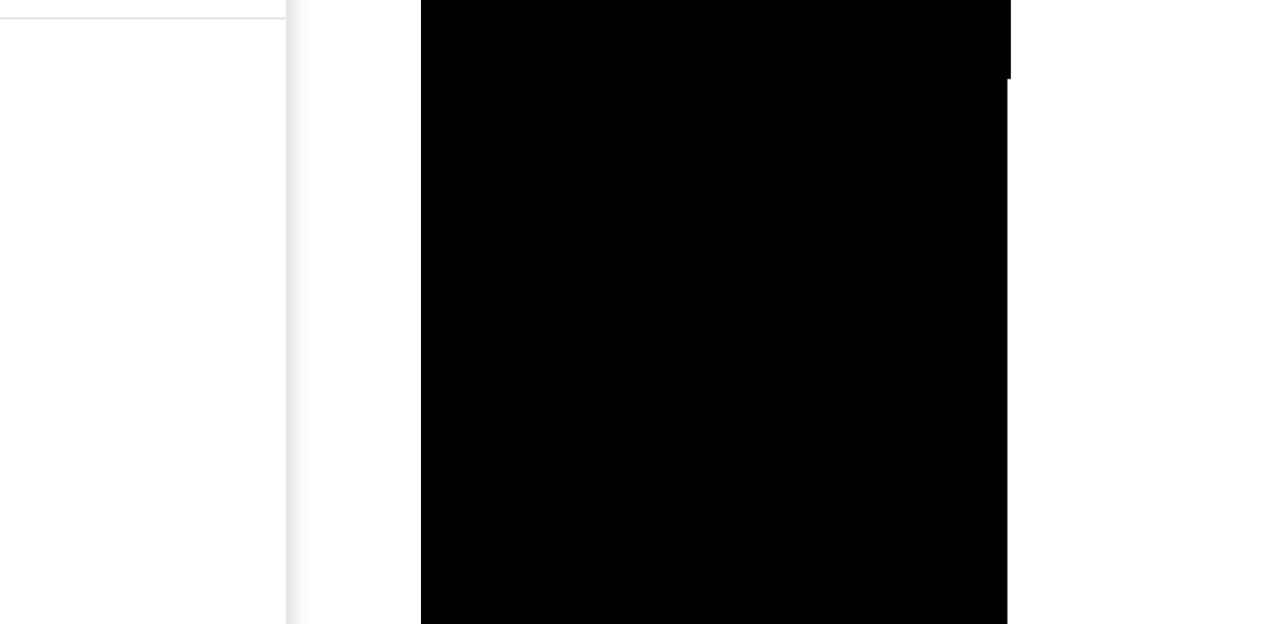
drag, startPoint x: 574, startPoint y: -259, endPoint x: 541, endPoint y: -143, distance: 121.2
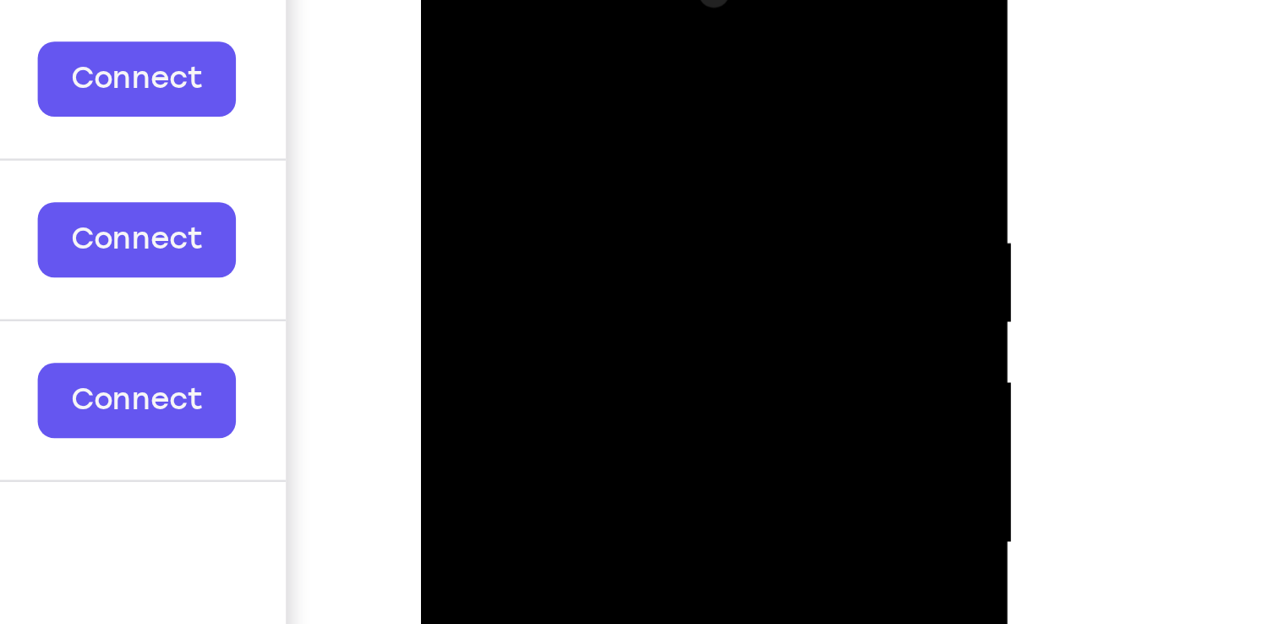
click at [597, 7] on div at bounding box center [540, 178] width 213 height 473
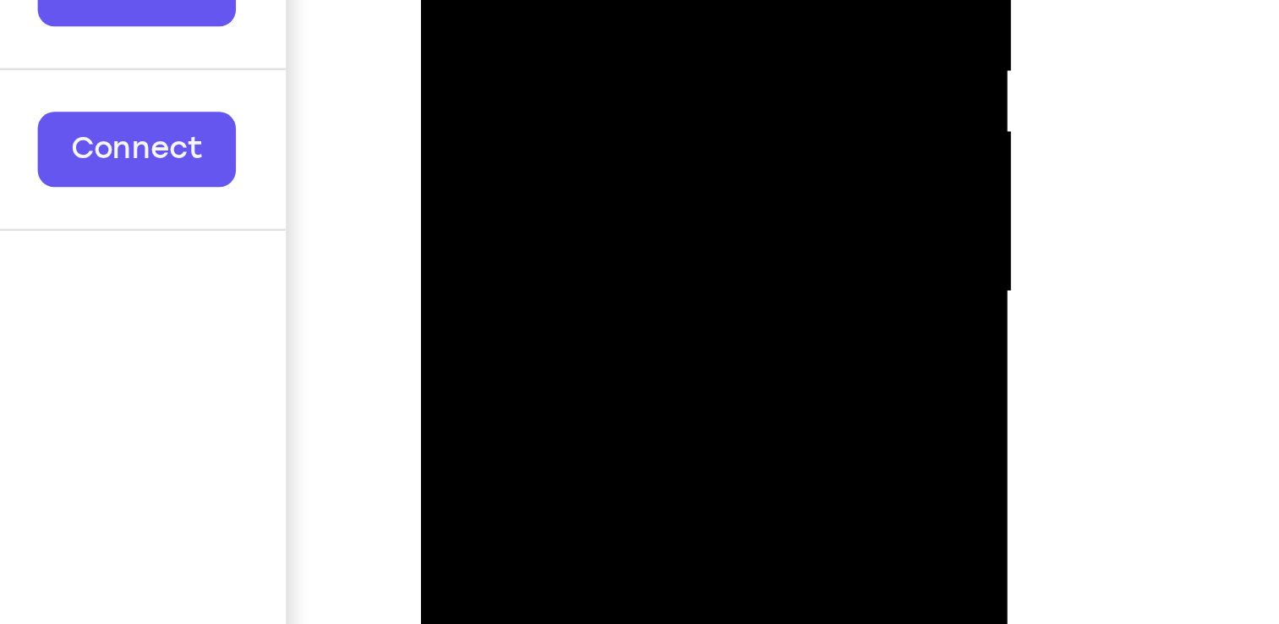
drag, startPoint x: 526, startPoint y: -160, endPoint x: 521, endPoint y: -216, distance: 56.8
drag, startPoint x: 524, startPoint y: -19, endPoint x: 528, endPoint y: -180, distance: 160.6
drag, startPoint x: 534, startPoint y: -29, endPoint x: 531, endPoint y: -166, distance: 136.9
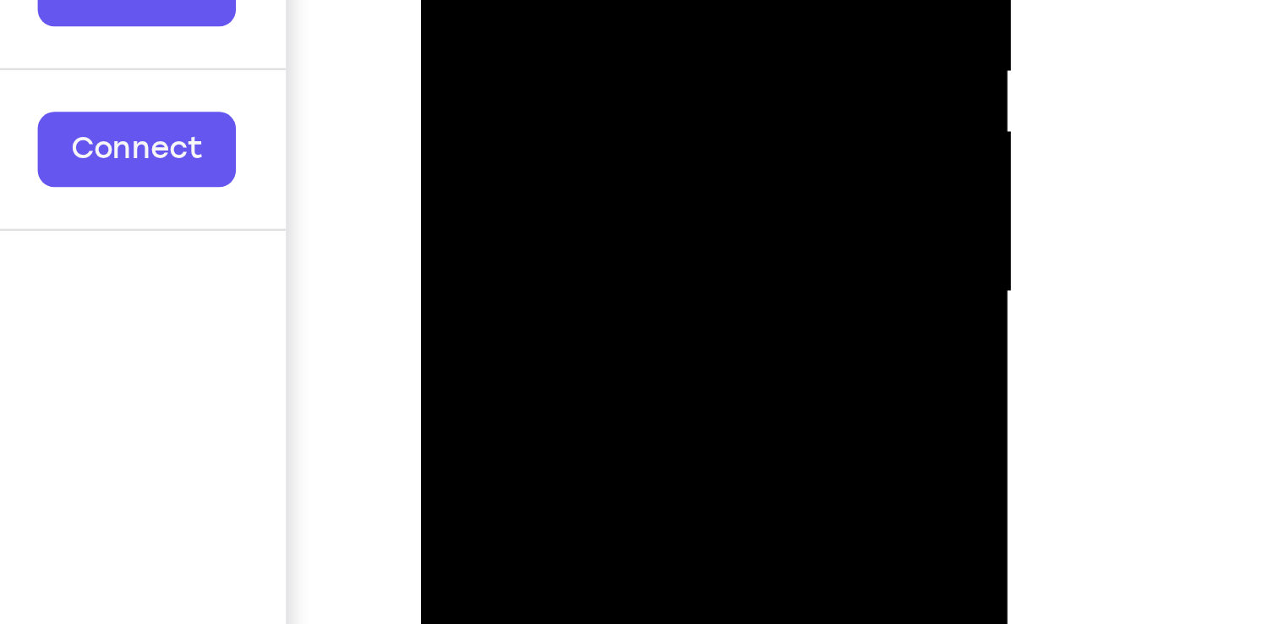
drag, startPoint x: 535, startPoint y: -46, endPoint x: 542, endPoint y: -213, distance: 166.6
drag, startPoint x: 542, startPoint y: -52, endPoint x: 548, endPoint y: -212, distance: 160.7
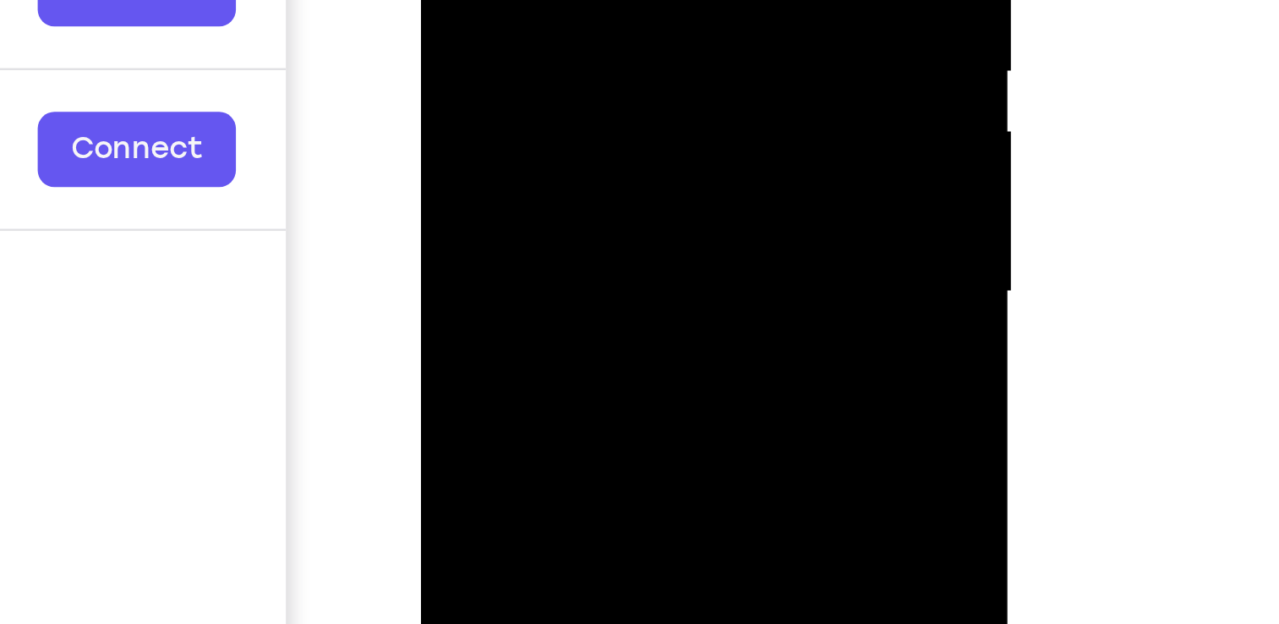
drag, startPoint x: 543, startPoint y: -48, endPoint x: 543, endPoint y: -187, distance: 138.6
drag, startPoint x: 542, startPoint y: -5, endPoint x: 538, endPoint y: -134, distance: 129.3
drag, startPoint x: 537, startPoint y: 0, endPoint x: 545, endPoint y: -142, distance: 142.2
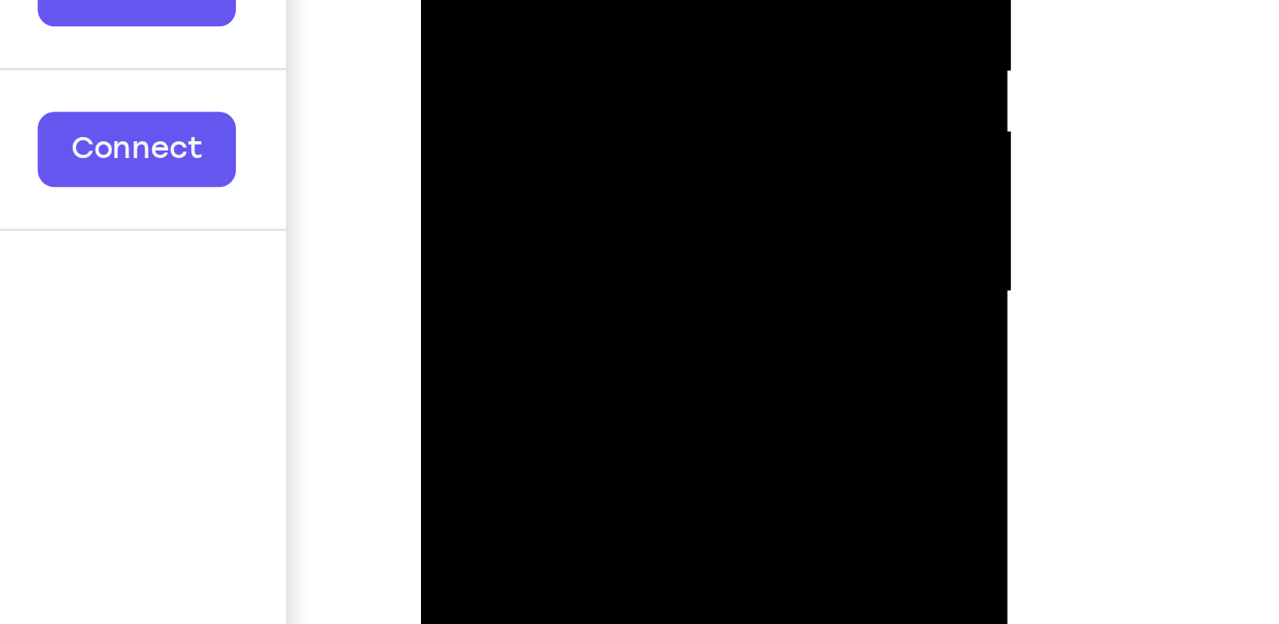
drag, startPoint x: 544, startPoint y: -30, endPoint x: 546, endPoint y: -150, distance: 120.0
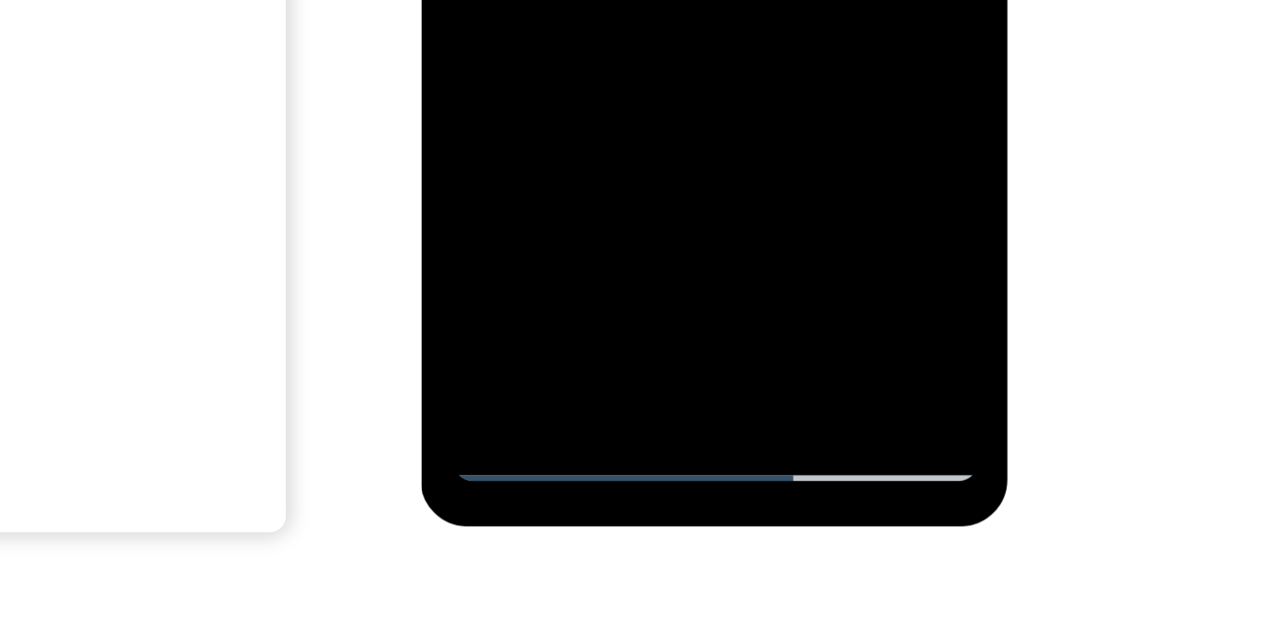
drag, startPoint x: 536, startPoint y: -337, endPoint x: 536, endPoint y: -435, distance: 98.0
drag, startPoint x: 543, startPoint y: -325, endPoint x: 546, endPoint y: -445, distance: 120.0
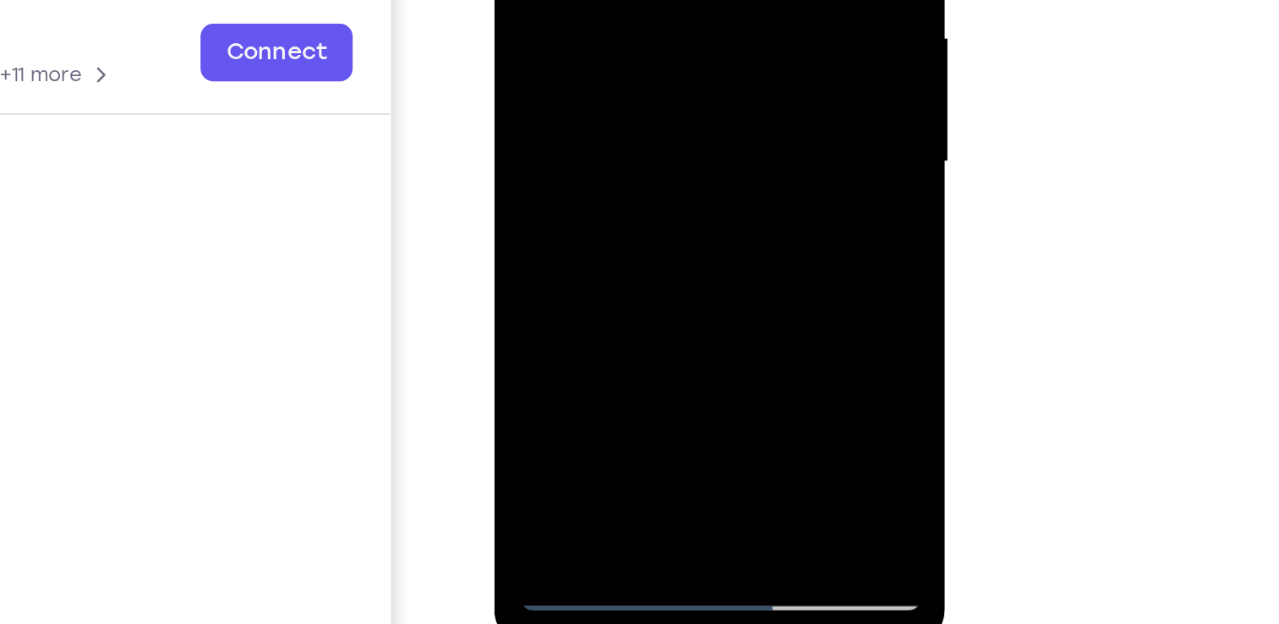
scroll to position [226, 0]
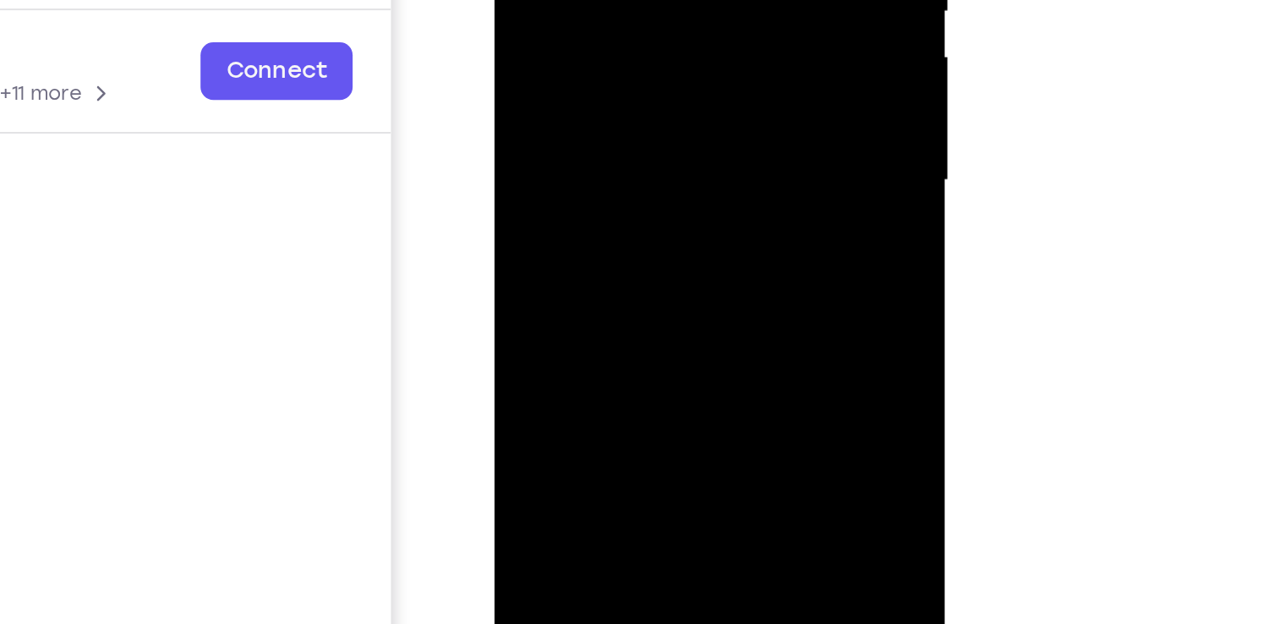
drag, startPoint x: 626, startPoint y: 28, endPoint x: 610, endPoint y: -158, distance: 186.6
drag, startPoint x: 605, startPoint y: 80, endPoint x: 605, endPoint y: 33, distance: 47.3
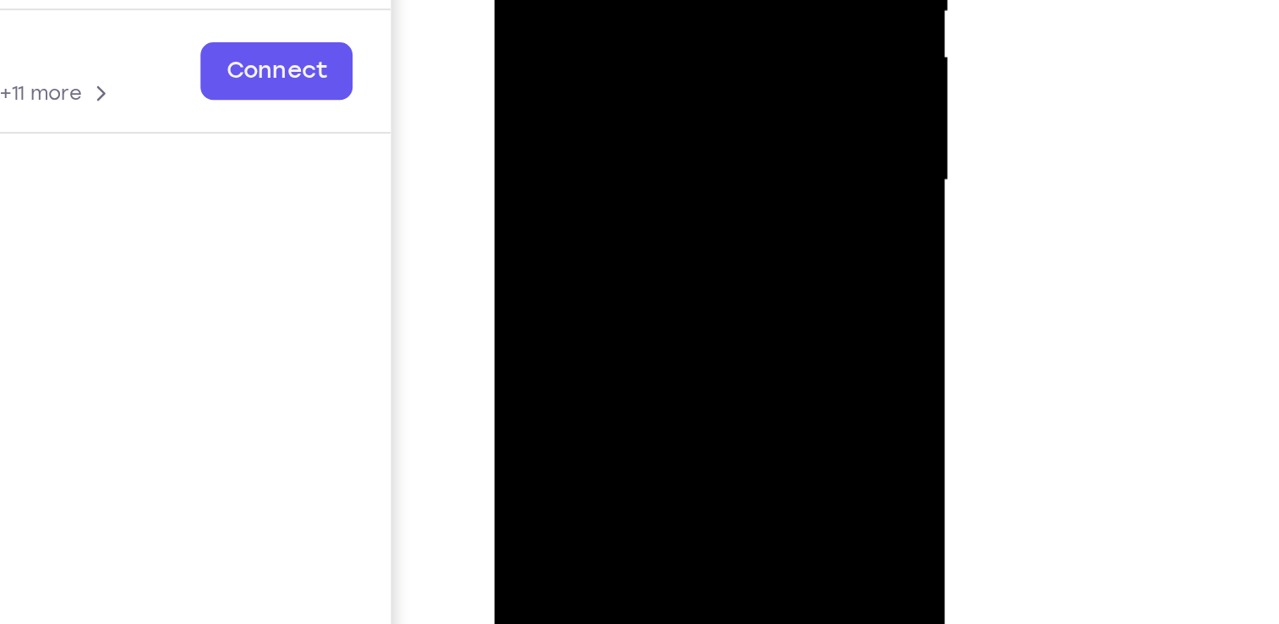
drag, startPoint x: 614, startPoint y: 63, endPoint x: 617, endPoint y: -89, distance: 152.1
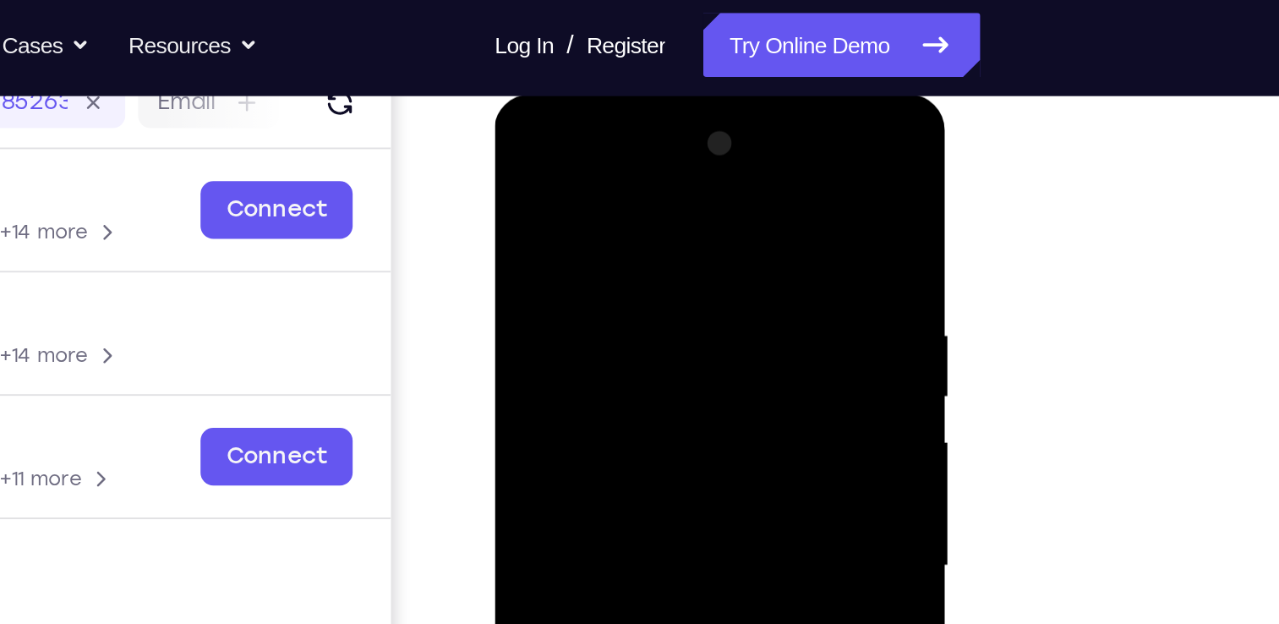
click at [604, 142] on div at bounding box center [613, 342] width 213 height 473
click at [533, 221] on div at bounding box center [613, 342] width 213 height 473
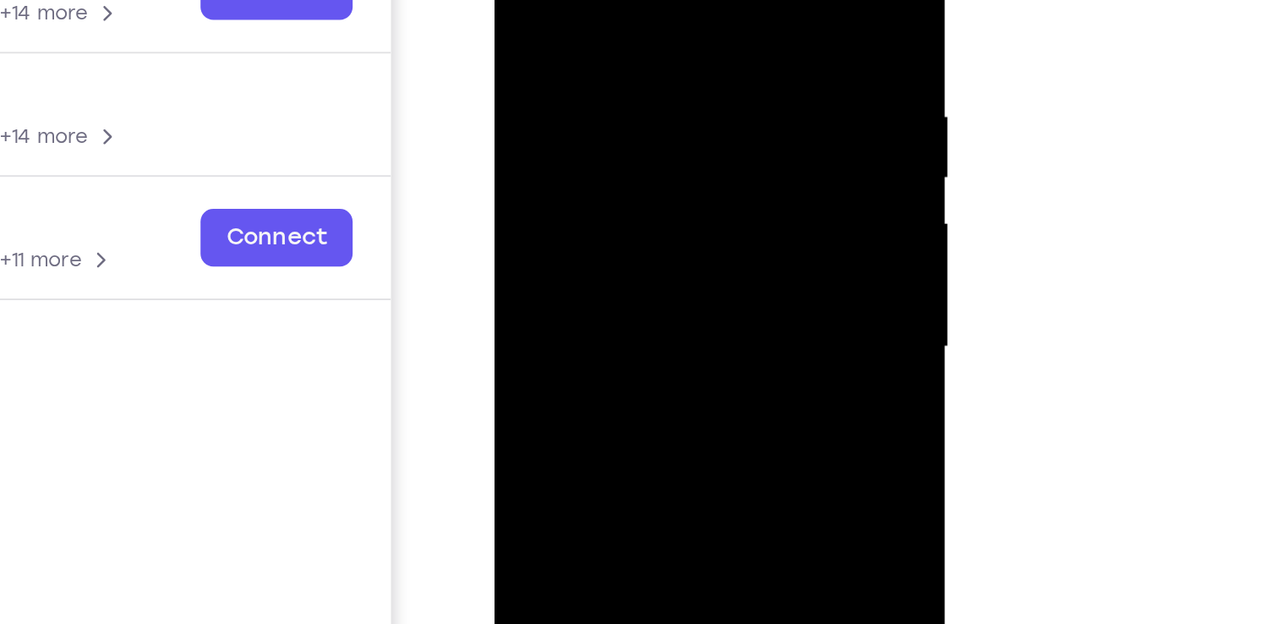
click at [590, 162] on div at bounding box center [613, 124] width 213 height 473
click at [605, 206] on div at bounding box center [613, 124] width 213 height 473
click at [606, 112] on div at bounding box center [613, 124] width 213 height 473
click at [607, 73] on div at bounding box center [613, 124] width 213 height 473
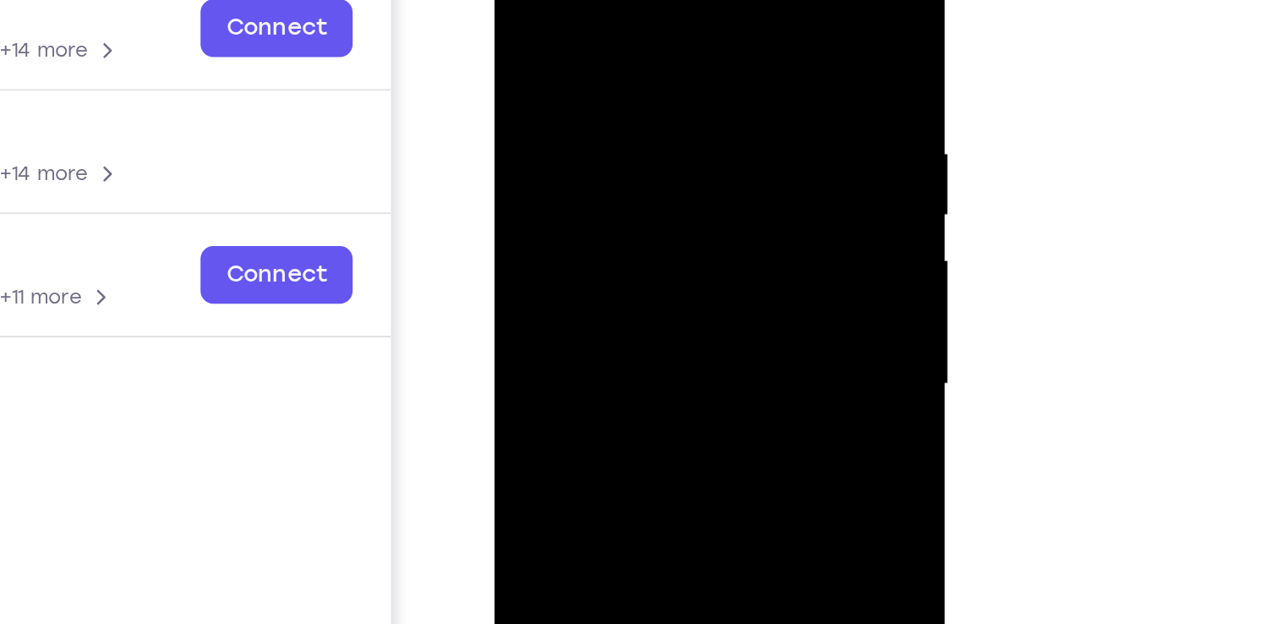
click at [607, 90] on div at bounding box center [613, 162] width 213 height 473
drag, startPoint x: 607, startPoint y: 110, endPoint x: 607, endPoint y: 90, distance: 19.4
click at [607, 90] on div at bounding box center [613, 162] width 213 height 473
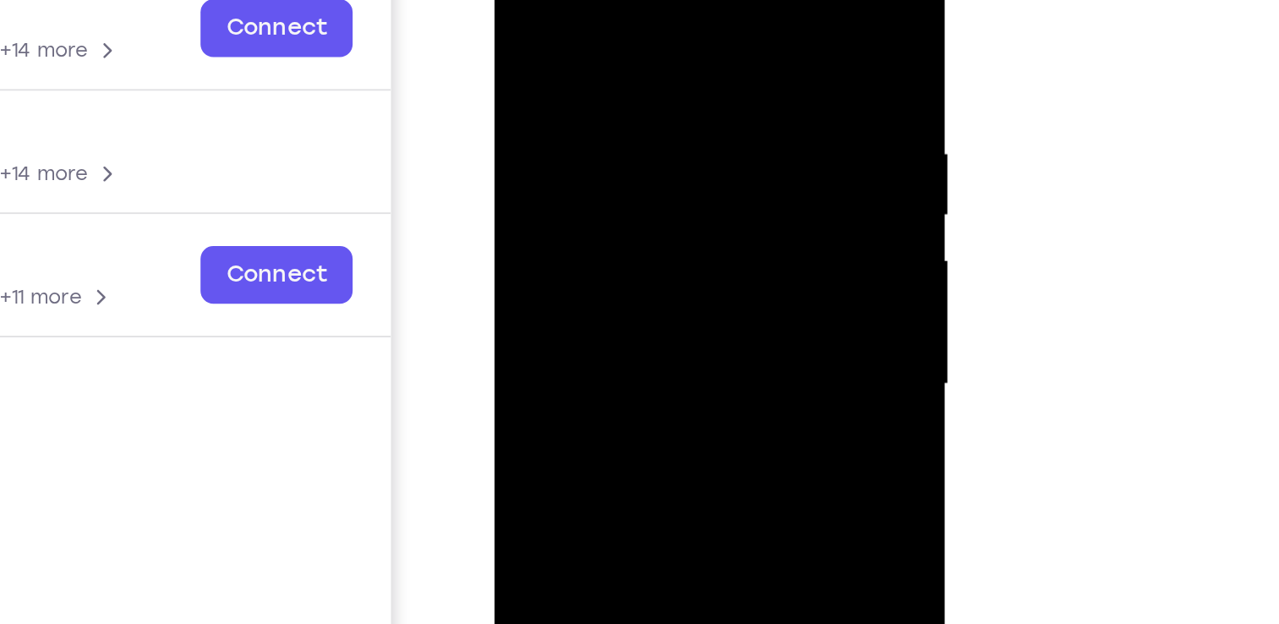
click at [607, 90] on div at bounding box center [613, 162] width 213 height 473
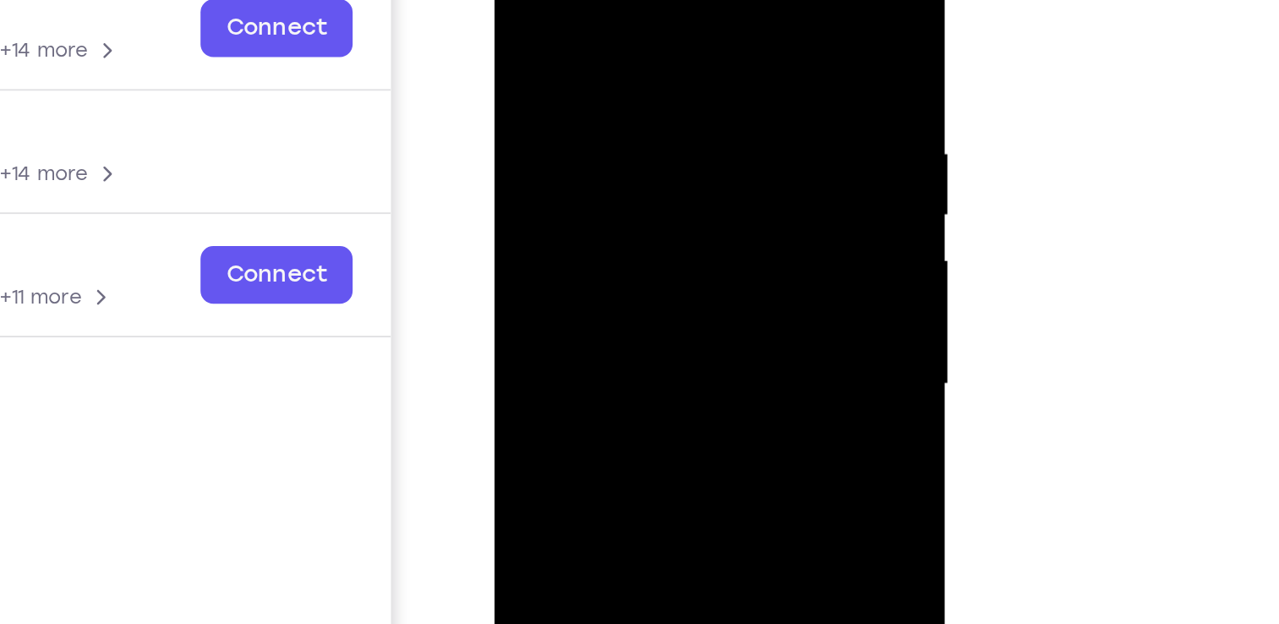
click at [607, 90] on div at bounding box center [613, 162] width 213 height 473
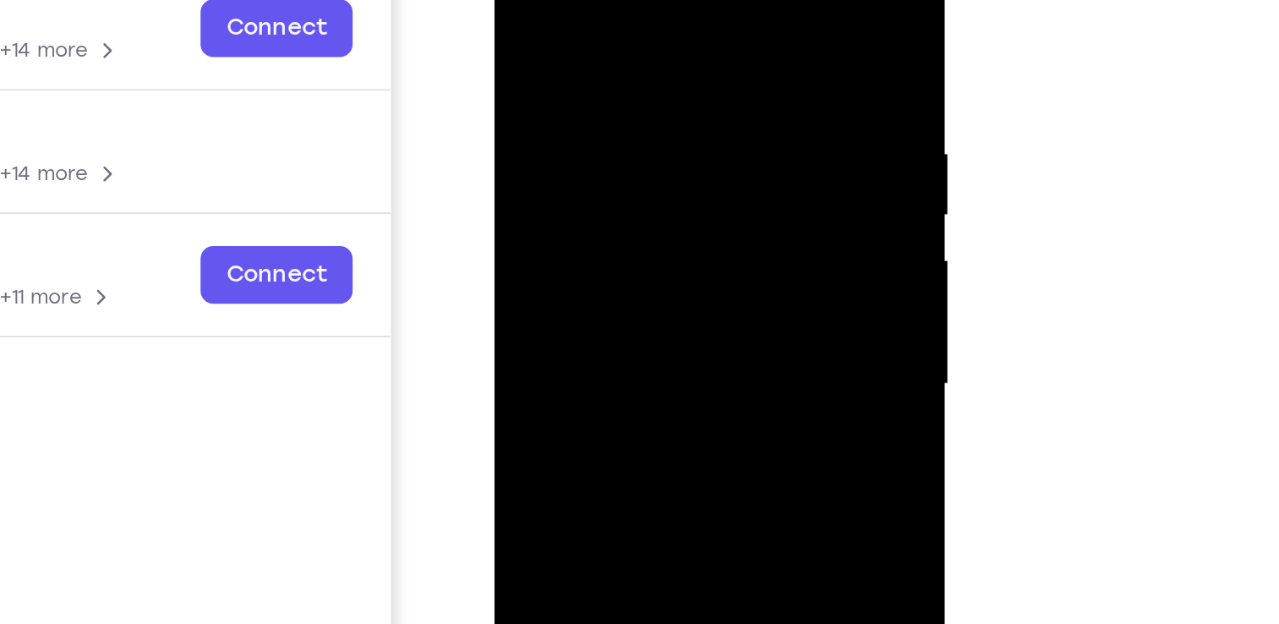
click at [607, 90] on div at bounding box center [613, 162] width 213 height 473
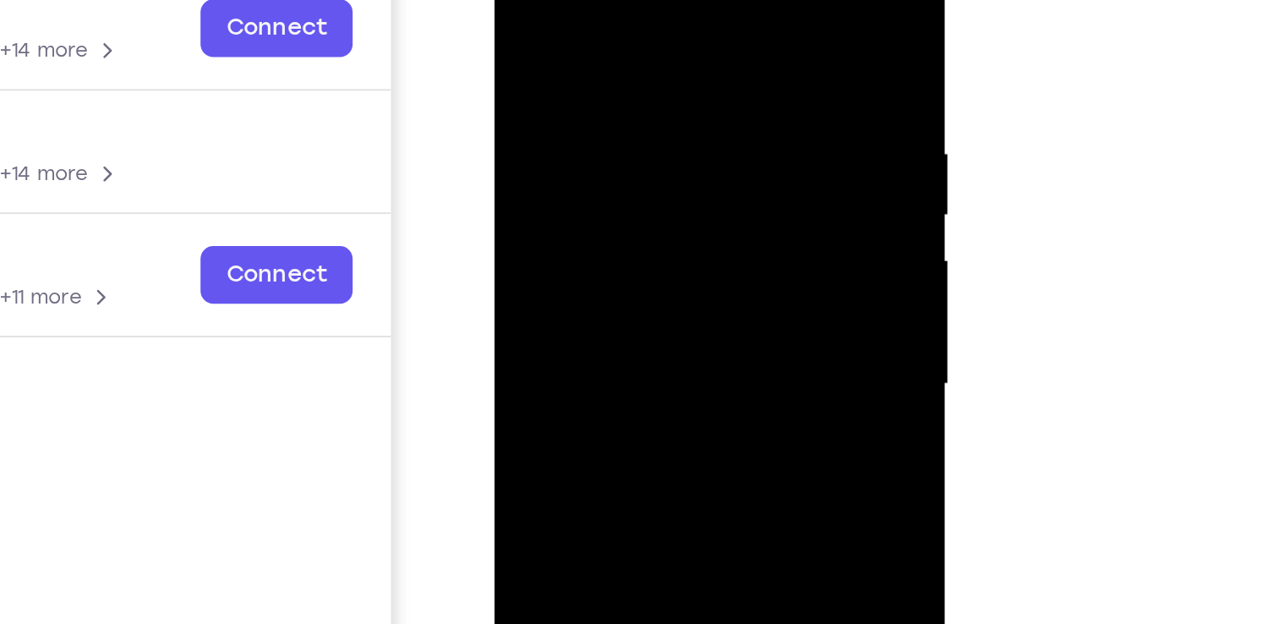
click at [607, 90] on div at bounding box center [613, 162] width 213 height 473
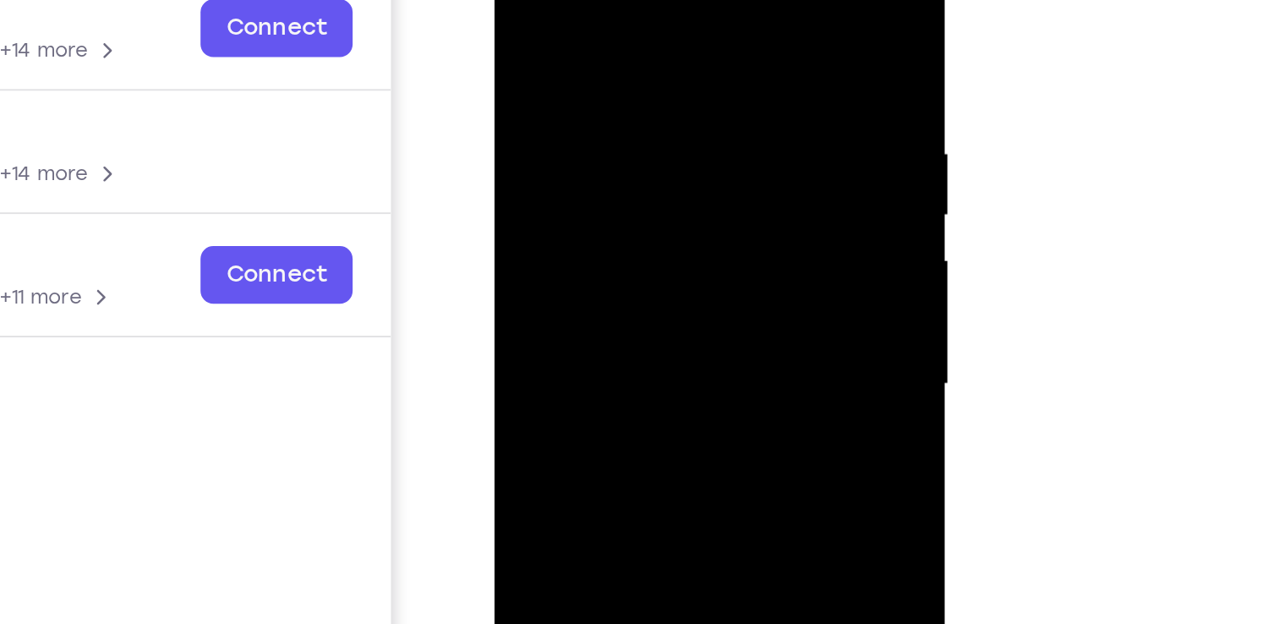
click at [607, 90] on div at bounding box center [613, 162] width 213 height 473
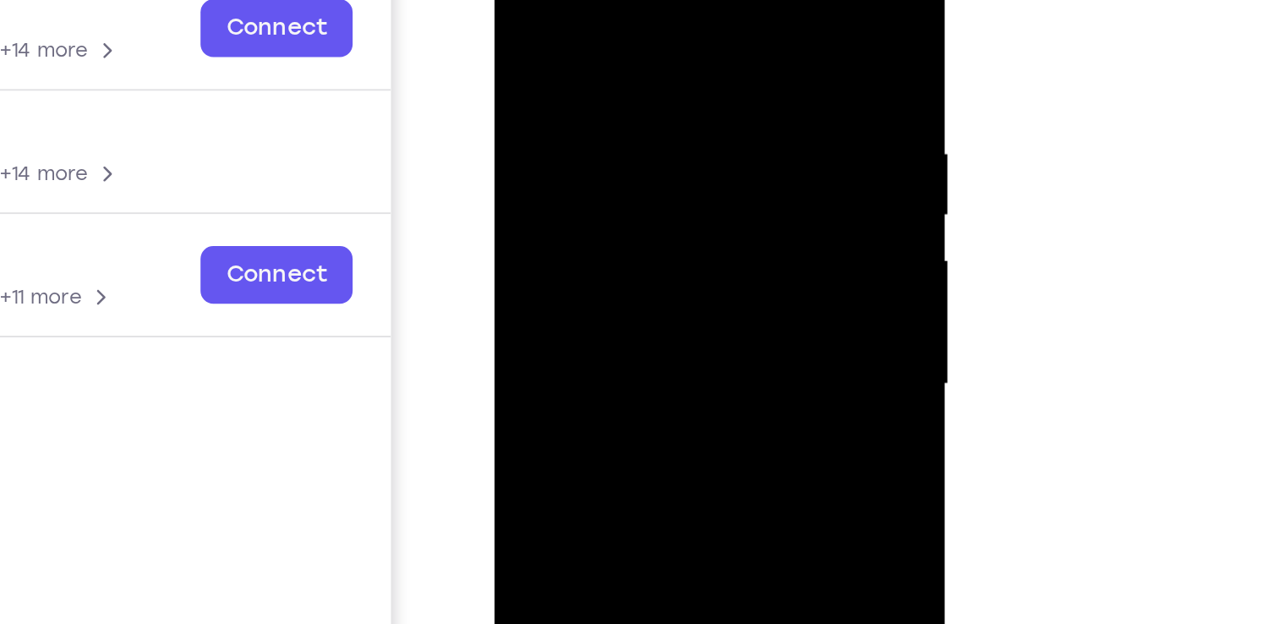
click at [607, 90] on div at bounding box center [613, 162] width 213 height 473
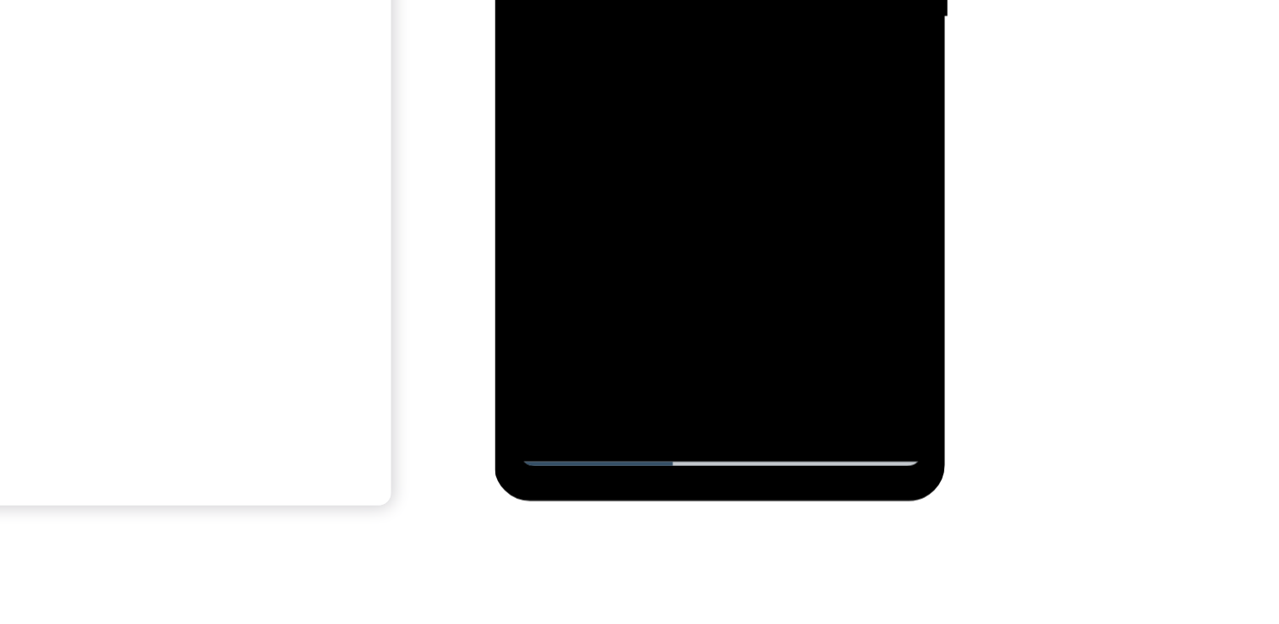
scroll to position [229, 0]
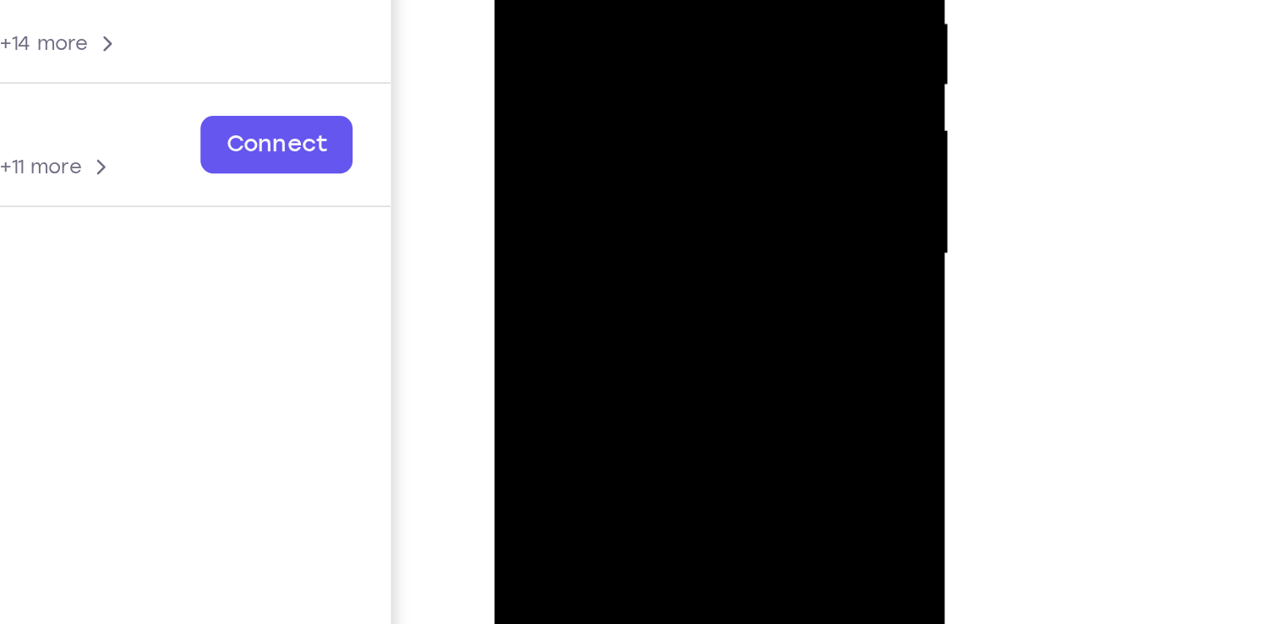
scroll to position [228, 0]
click at [592, 0] on div at bounding box center [613, 33] width 213 height 473
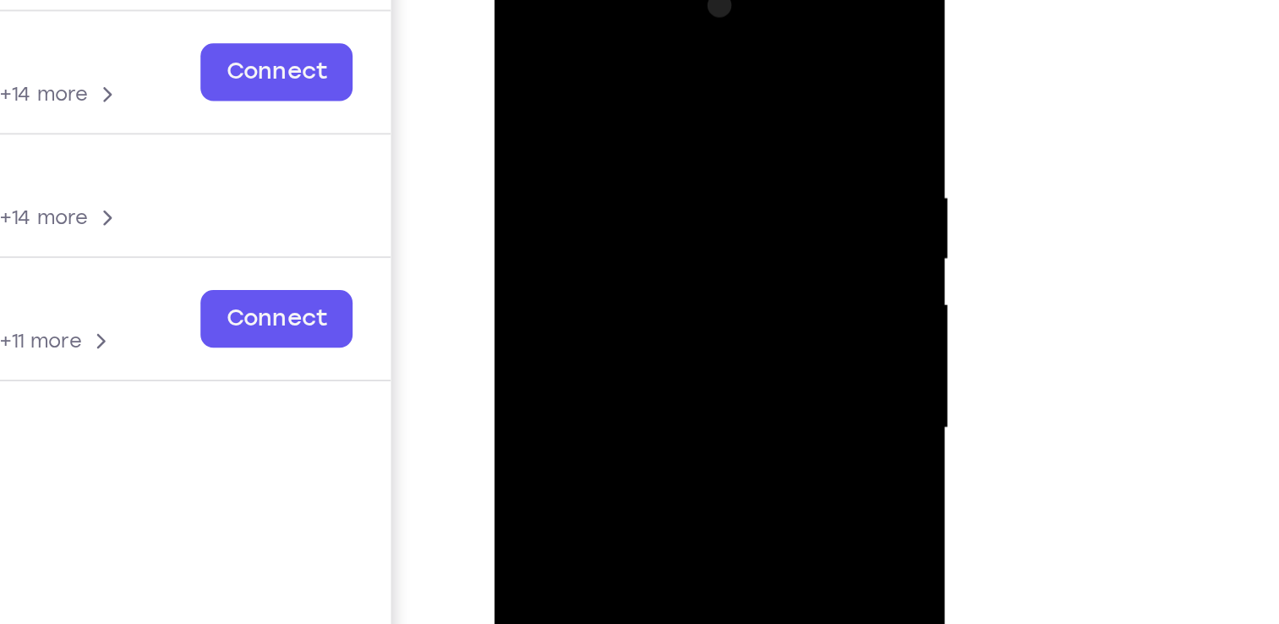
click at [519, 39] on div at bounding box center [613, 206] width 213 height 473
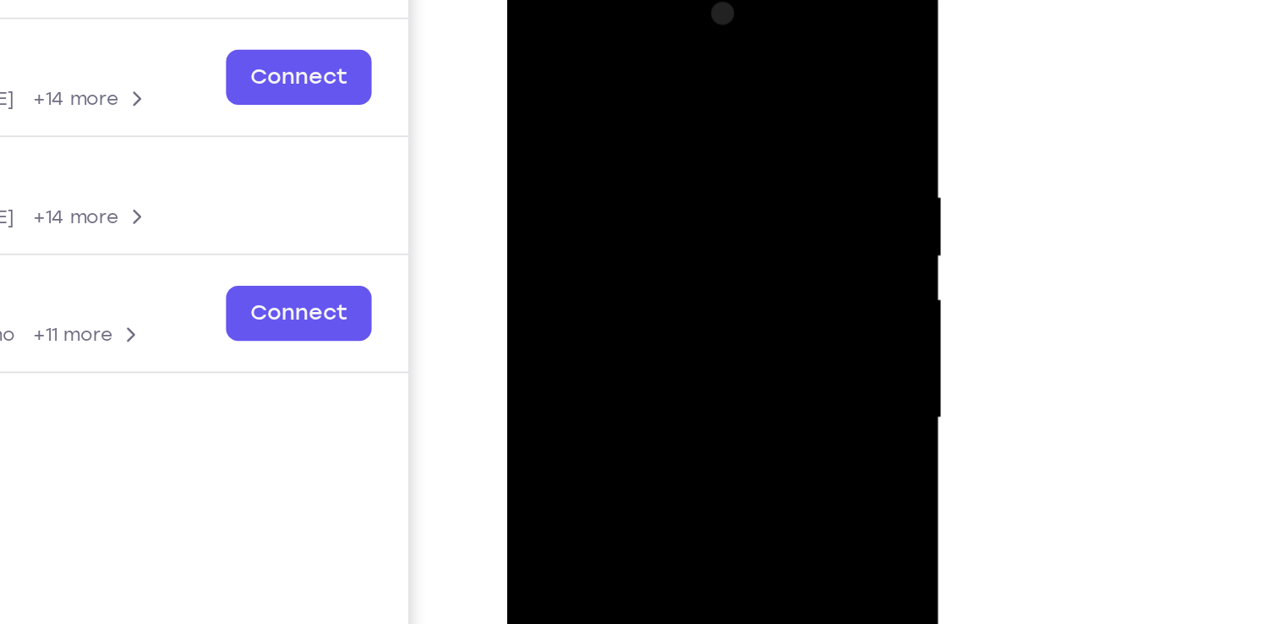
drag, startPoint x: 652, startPoint y: 173, endPoint x: 612, endPoint y: -34, distance: 211.0
click at [612, 0] on html "Online web based iOS Simulators and Android Emulators. Run iPhone, iPad, Mobile…" at bounding box center [628, 221] width 241 height 507
drag, startPoint x: 620, startPoint y: 189, endPoint x: 618, endPoint y: 10, distance: 179.2
click at [618, 10] on div at bounding box center [627, 217] width 213 height 473
drag, startPoint x: 603, startPoint y: 148, endPoint x: 603, endPoint y: 41, distance: 107.3
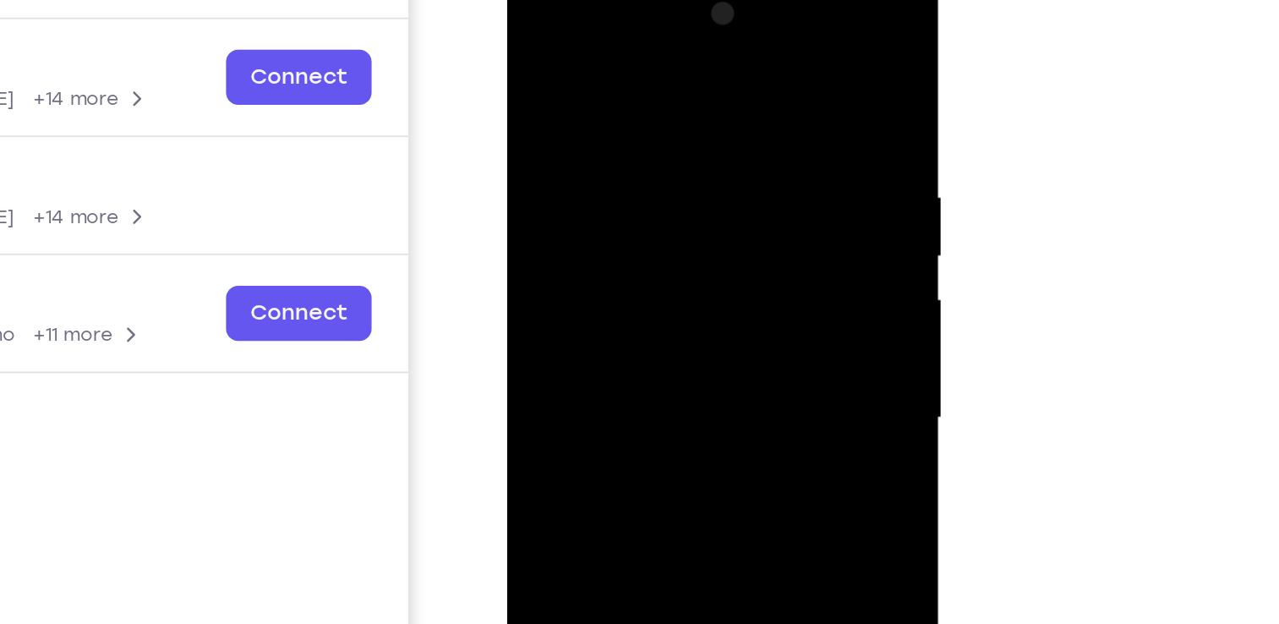
click at [603, 41] on div at bounding box center [627, 217] width 213 height 473
drag, startPoint x: 628, startPoint y: 224, endPoint x: 616, endPoint y: 55, distance: 169.4
click at [616, 55] on div at bounding box center [627, 217] width 213 height 473
drag, startPoint x: 630, startPoint y: 229, endPoint x: 621, endPoint y: 18, distance: 211.5
click at [621, 18] on div at bounding box center [627, 217] width 213 height 473
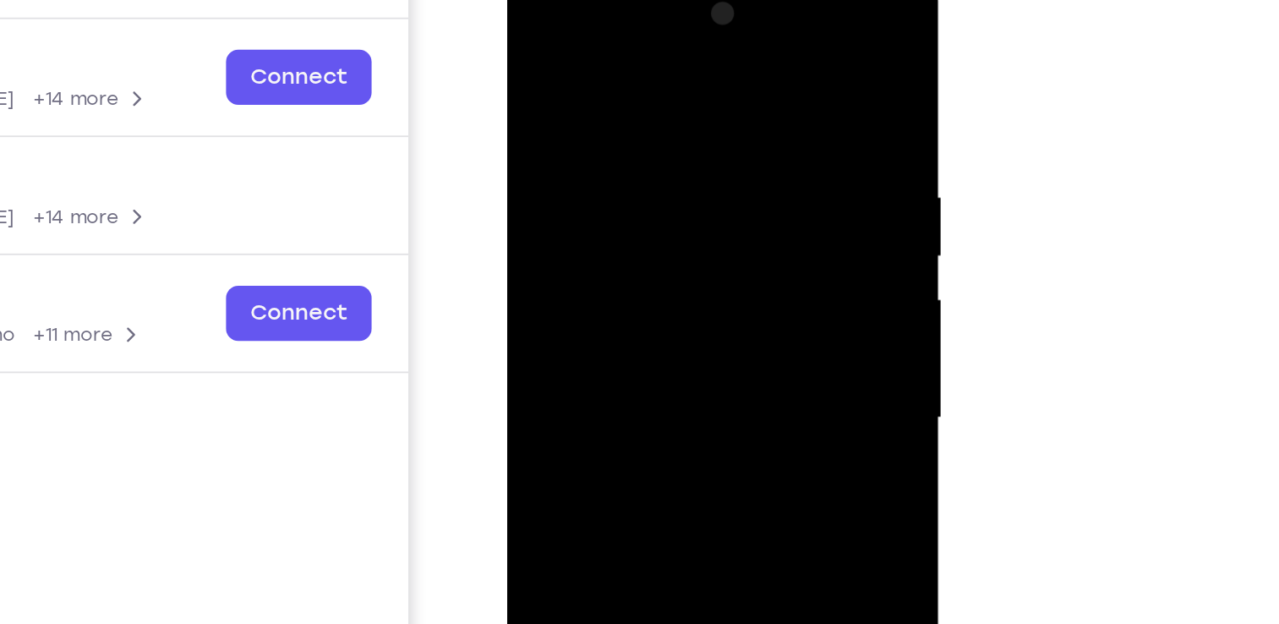
drag, startPoint x: 649, startPoint y: 190, endPoint x: 644, endPoint y: 25, distance: 165.7
click at [644, 25] on div at bounding box center [627, 217] width 213 height 473
drag, startPoint x: 649, startPoint y: 203, endPoint x: 630, endPoint y: 25, distance: 179.3
click at [630, 25] on div at bounding box center [627, 217] width 213 height 473
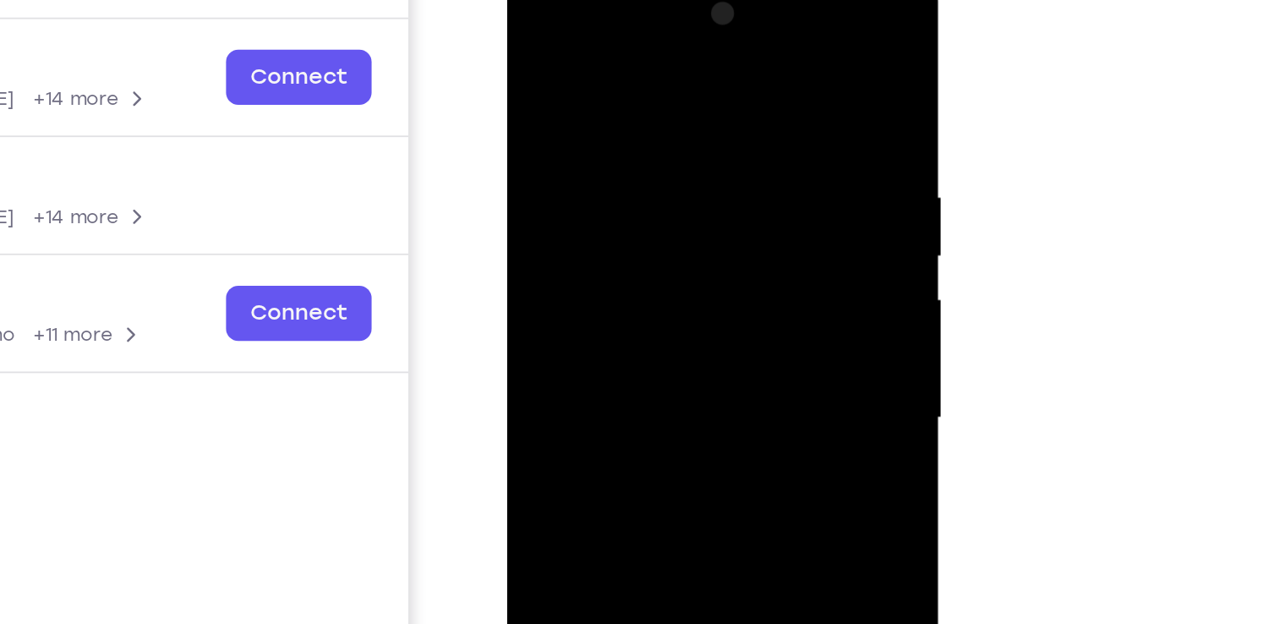
click at [545, 88] on div at bounding box center [627, 217] width 213 height 473
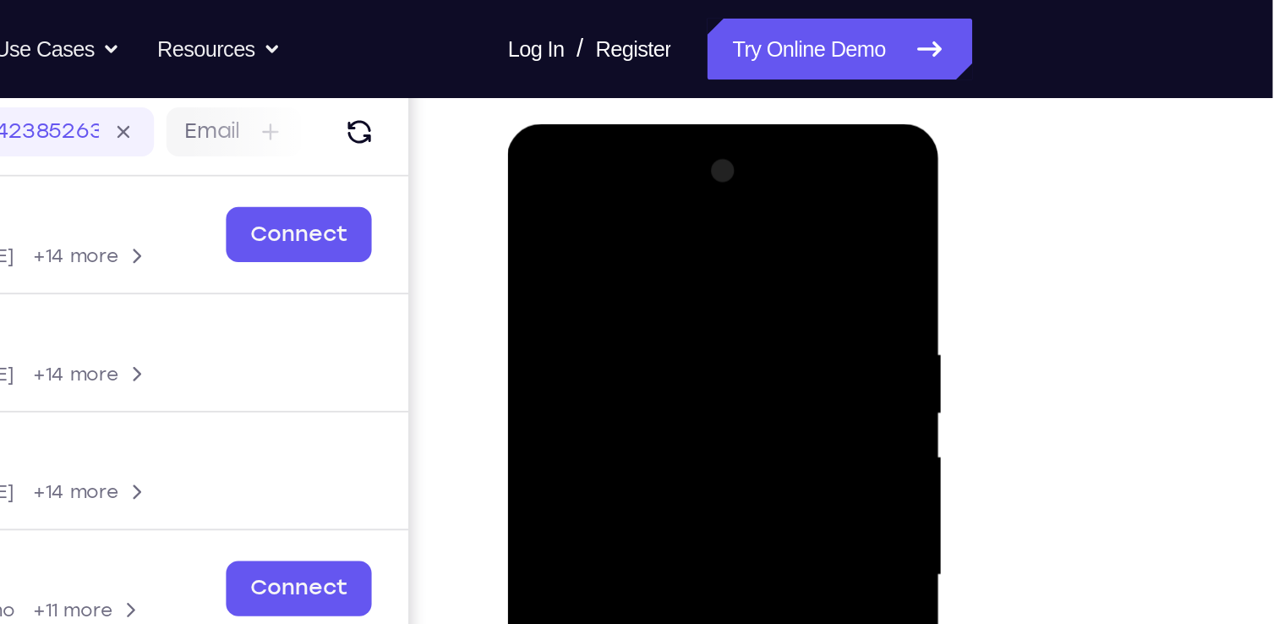
scroll to position [210, 0]
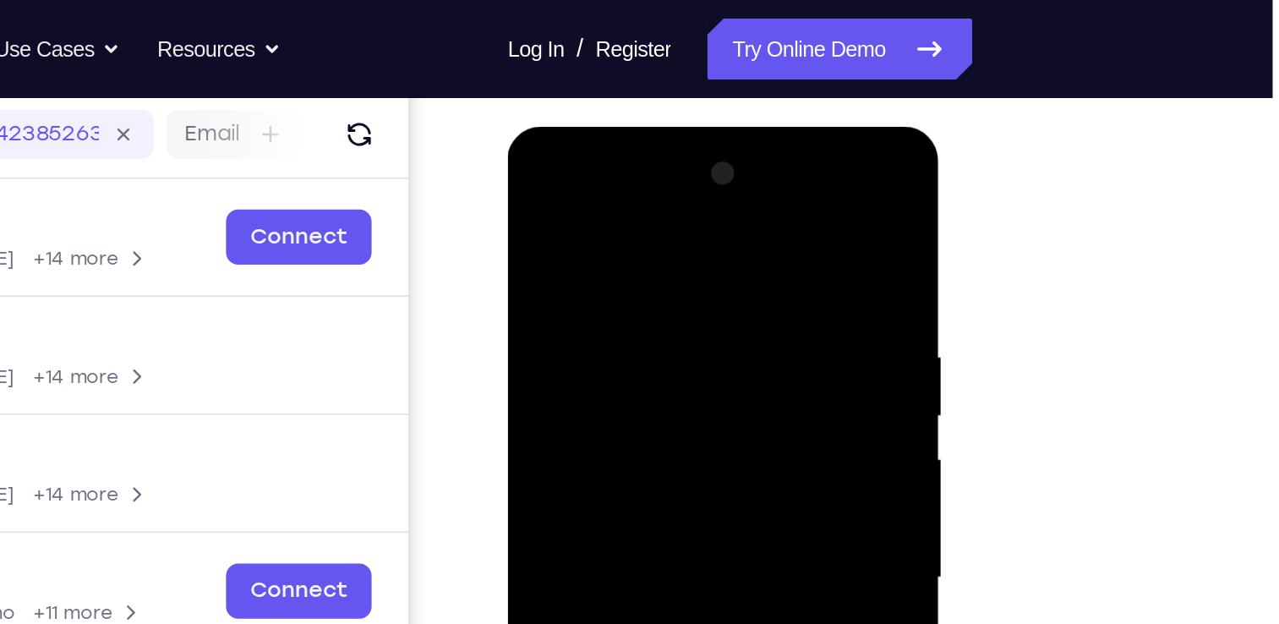
click at [625, 223] on div at bounding box center [627, 375] width 213 height 473
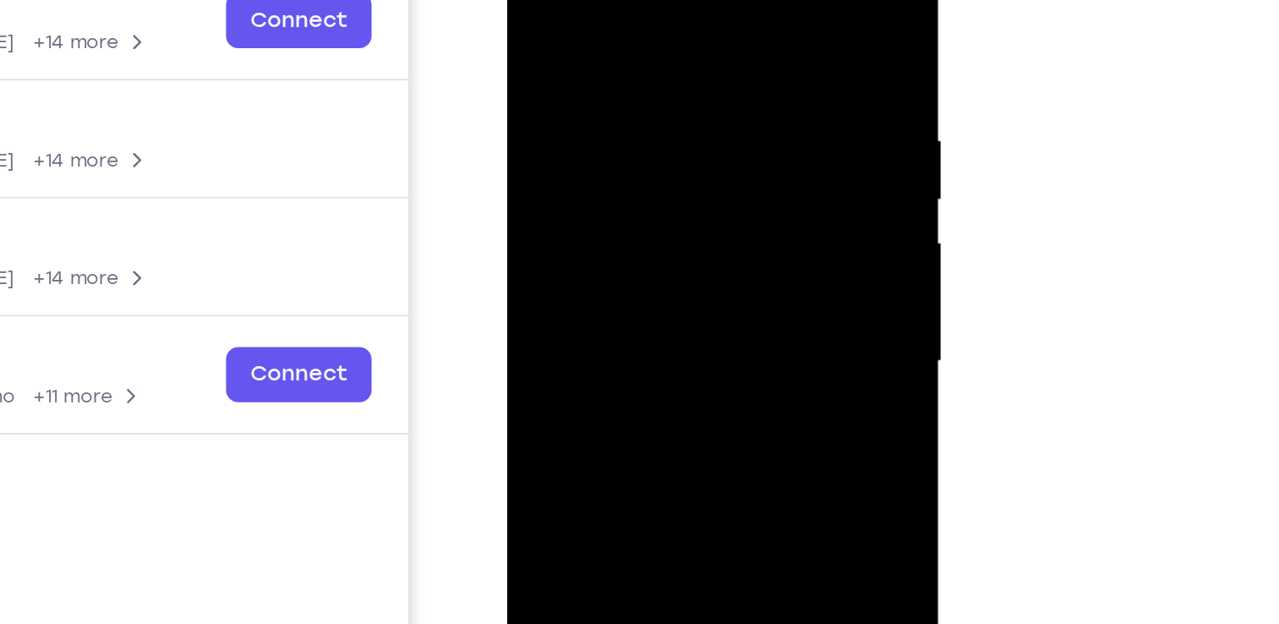
click at [702, 150] on div at bounding box center [627, 159] width 213 height 473
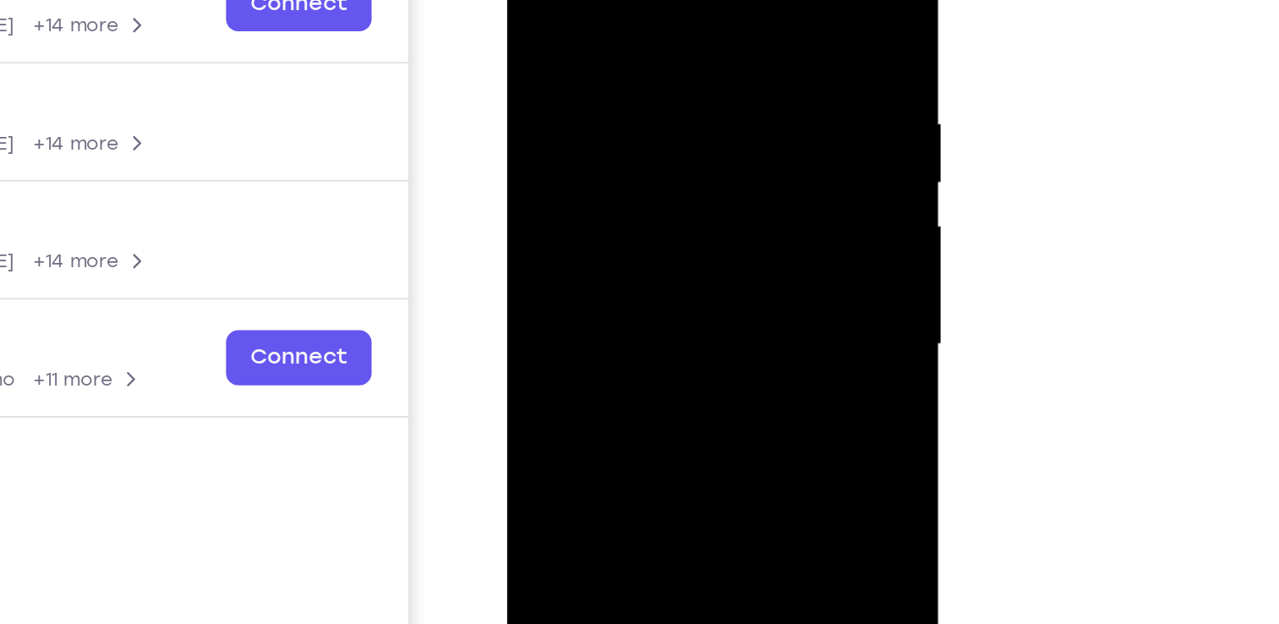
click at [603, 70] on div at bounding box center [627, 142] width 213 height 473
drag, startPoint x: 603, startPoint y: 70, endPoint x: 646, endPoint y: -82, distance: 158.3
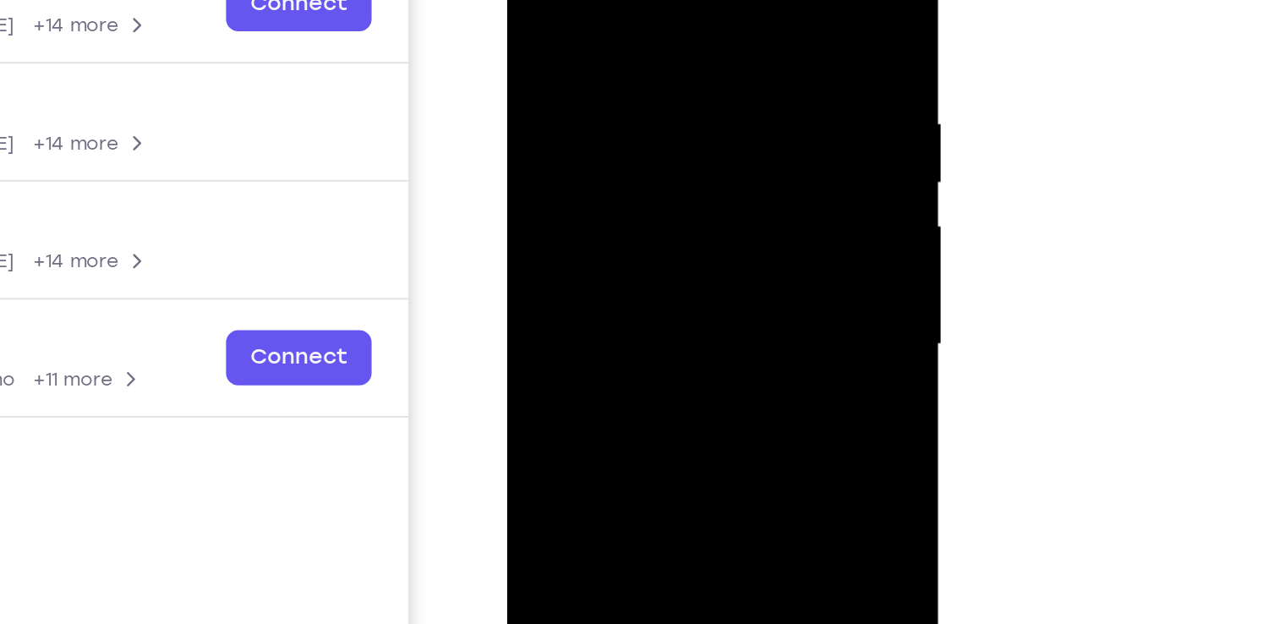
click at [646, 0] on div at bounding box center [627, 142] width 213 height 473
click at [625, 70] on div at bounding box center [627, 142] width 213 height 473
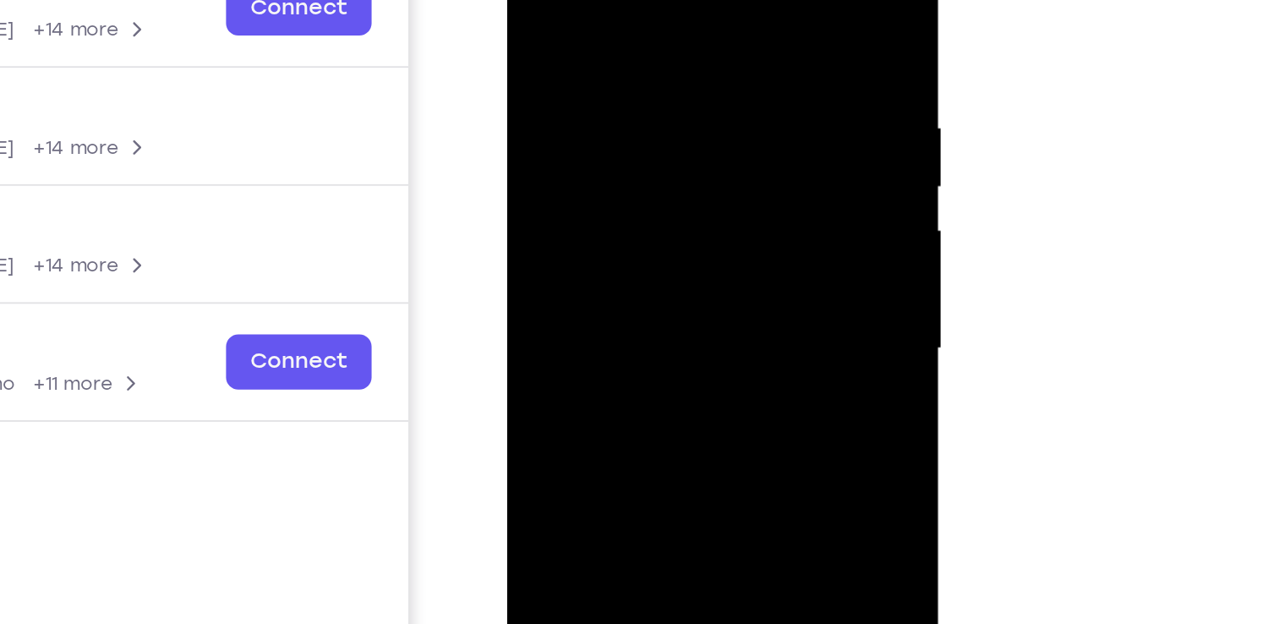
scroll to position [237, 0]
click at [620, 199] on div at bounding box center [627, 148] width 213 height 473
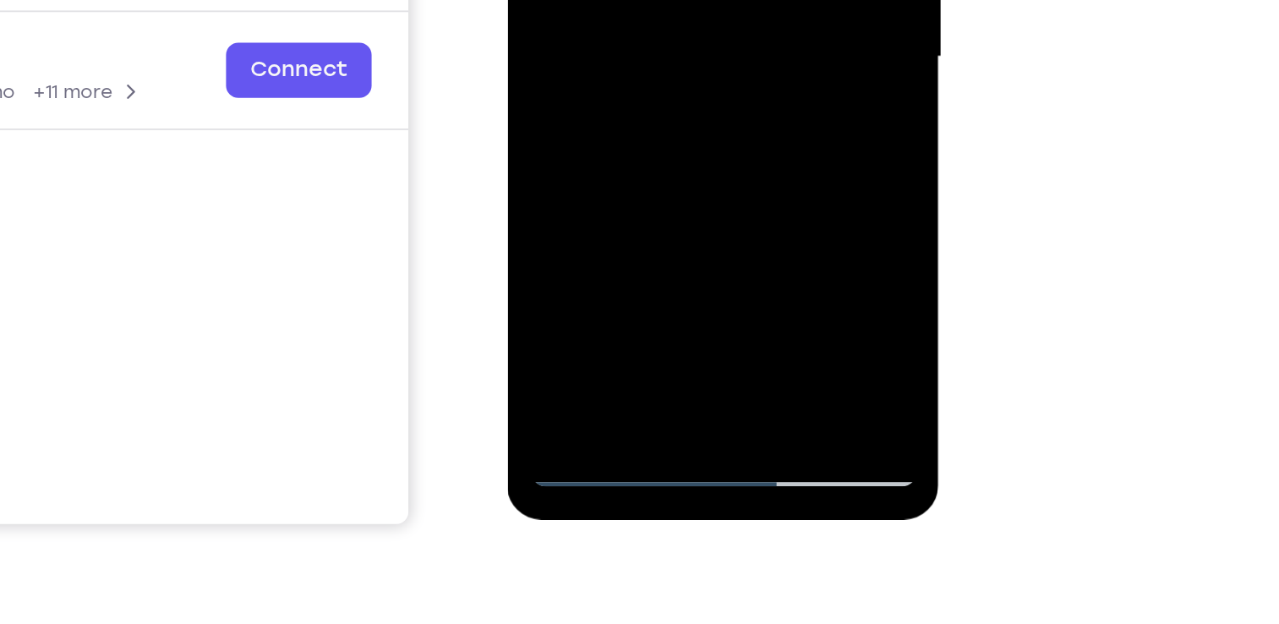
scroll to position [308, 0]
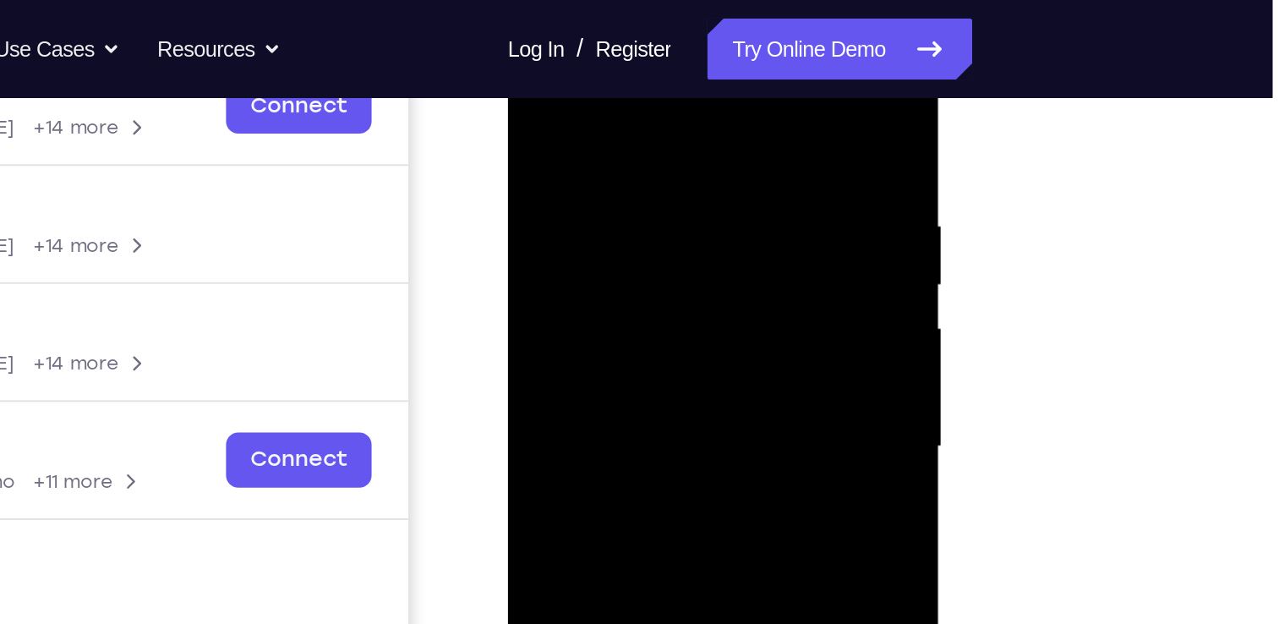
scroll to position [281, 0]
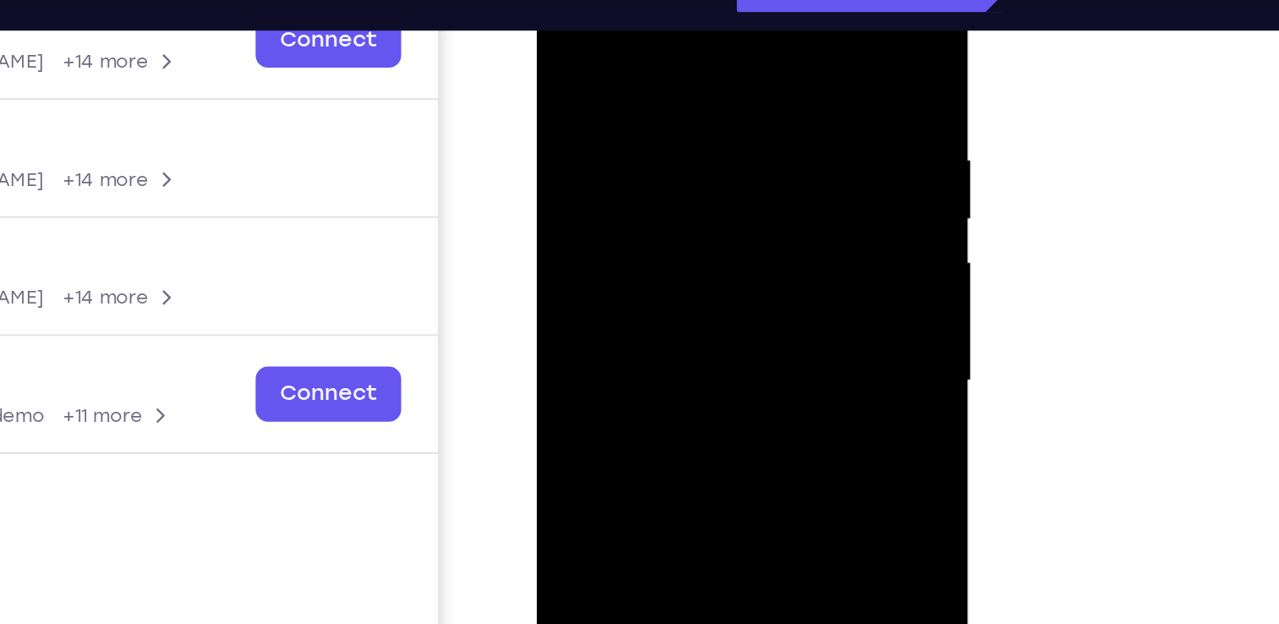
click at [644, 39] on div at bounding box center [655, 179] width 213 height 473
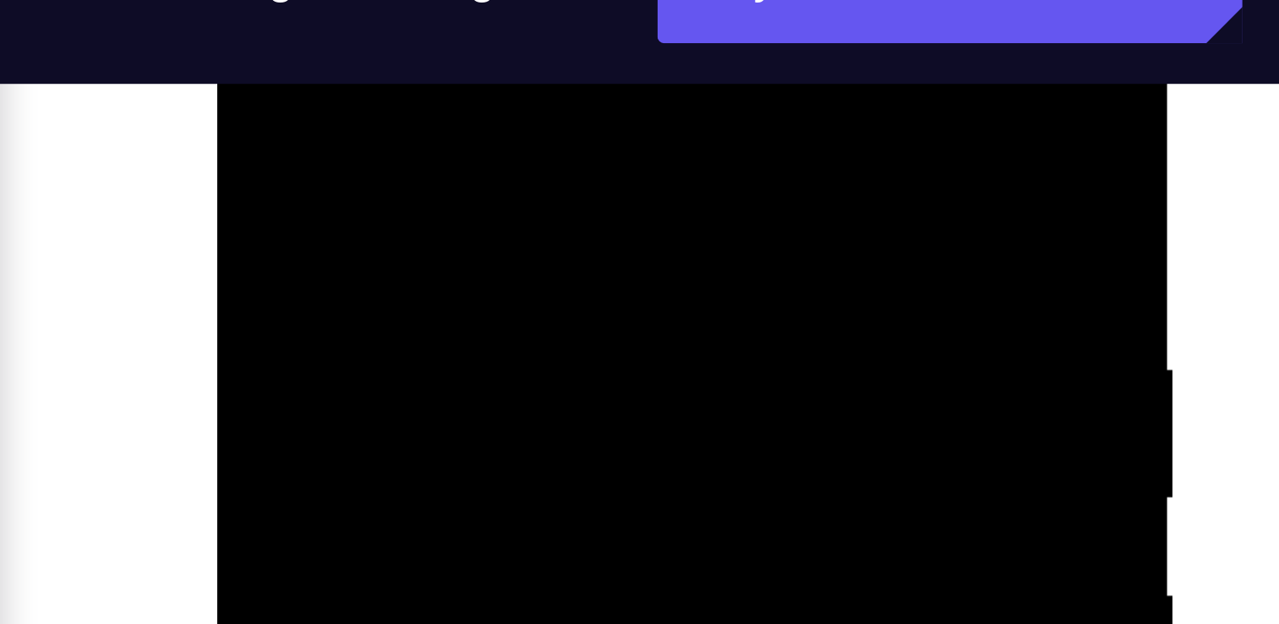
click at [303, 0] on div at bounding box center [336, 110] width 213 height 473
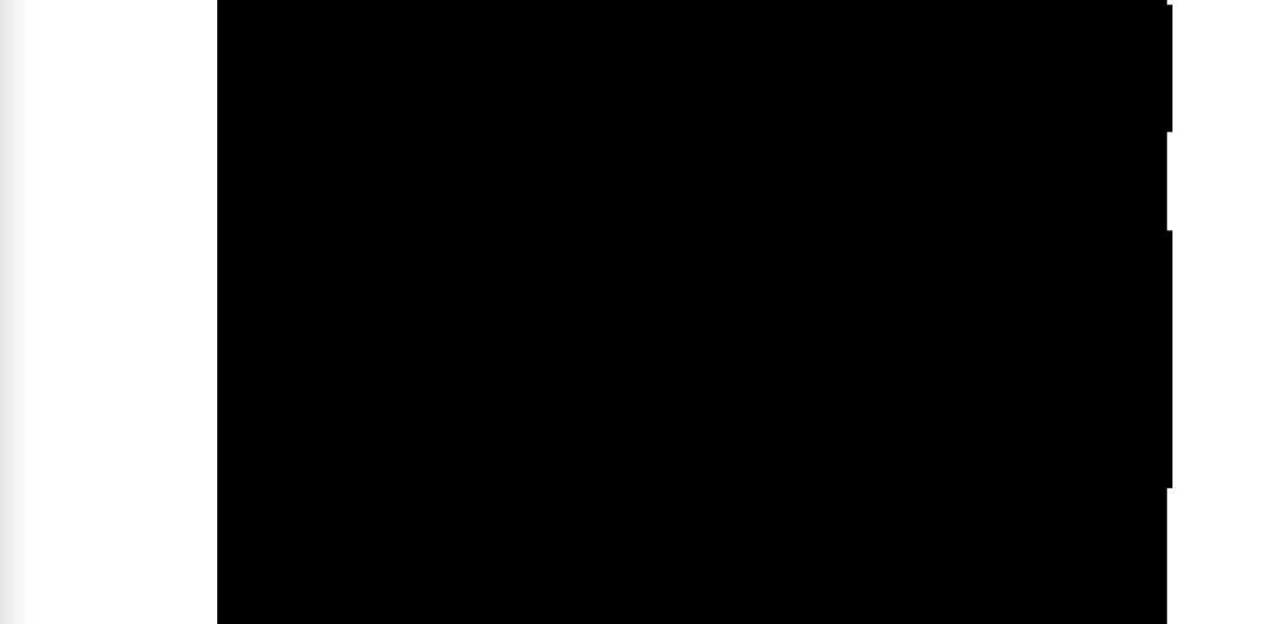
drag, startPoint x: 308, startPoint y: -261, endPoint x: 313, endPoint y: -366, distance: 104.9
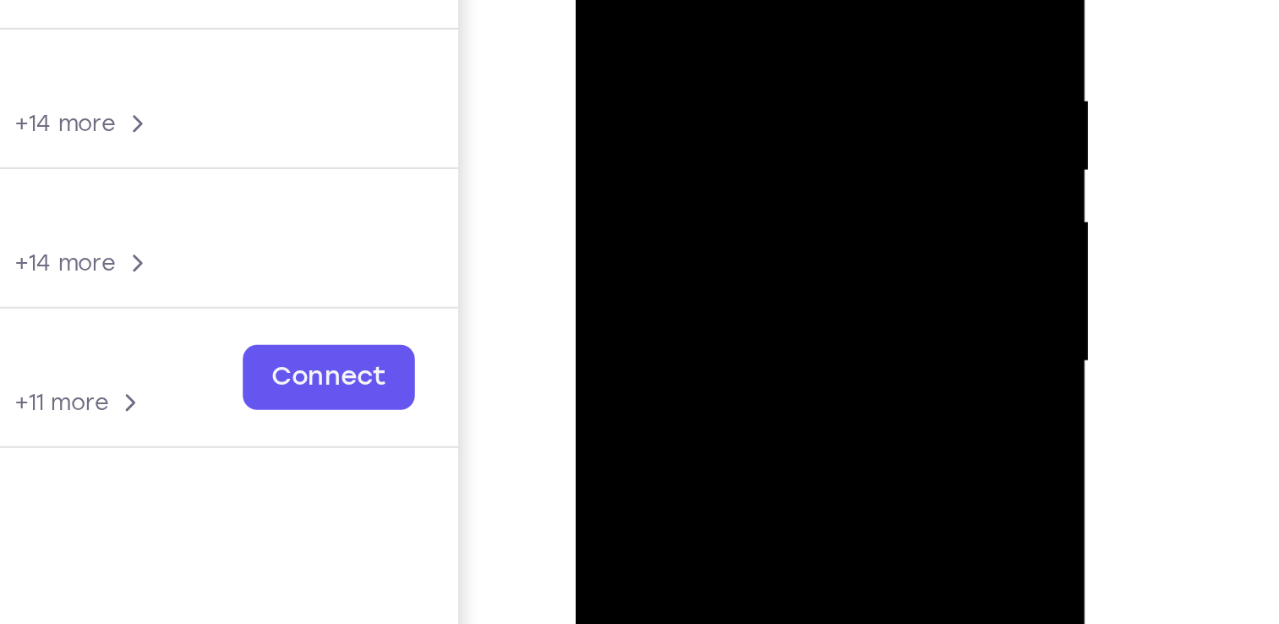
click at [788, 0] on div at bounding box center [694, 77] width 213 height 473
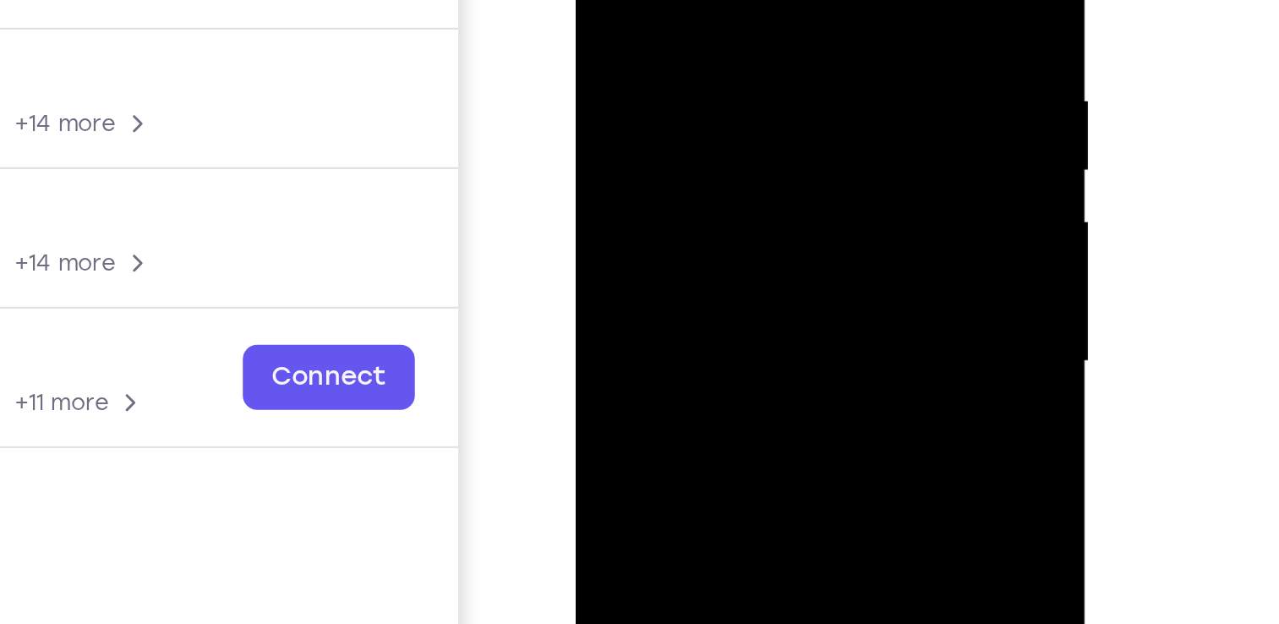
click at [788, 0] on div at bounding box center [694, 77] width 213 height 473
